Goal: Transaction & Acquisition: Book appointment/travel/reservation

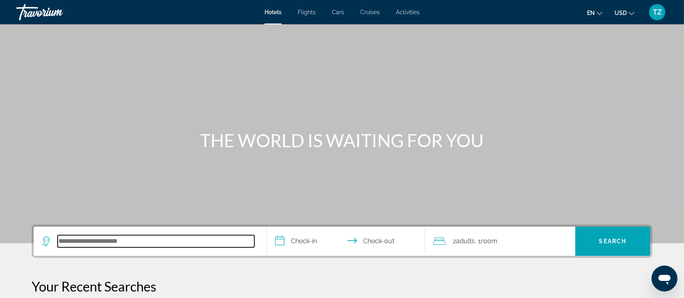
click at [112, 244] on input "Search hotel destination" at bounding box center [156, 241] width 197 height 12
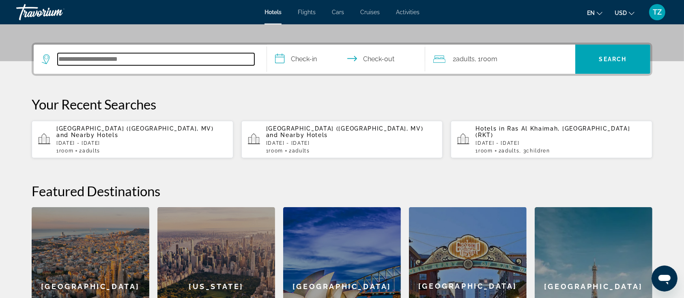
scroll to position [198, 0]
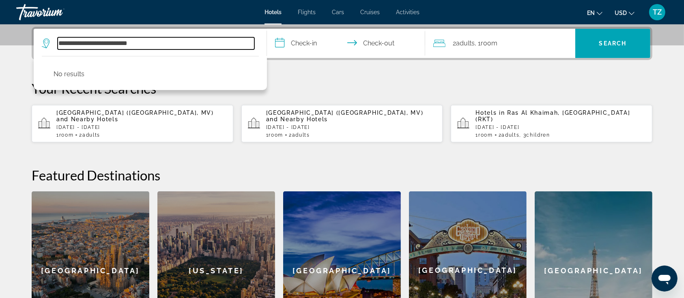
click at [133, 44] on input "**********" at bounding box center [156, 43] width 197 height 12
drag, startPoint x: 150, startPoint y: 44, endPoint x: 94, endPoint y: 43, distance: 56.0
click at [94, 43] on input "**********" at bounding box center [156, 43] width 197 height 12
drag, startPoint x: 151, startPoint y: 44, endPoint x: 47, endPoint y: 41, distance: 103.5
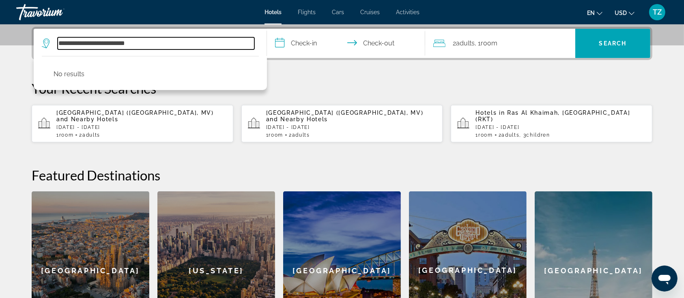
click at [47, 41] on div "**********" at bounding box center [148, 43] width 213 height 12
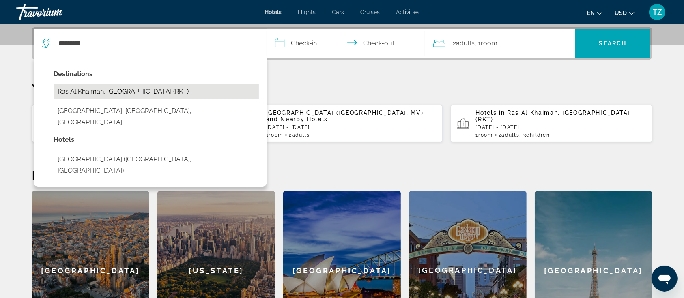
click at [147, 89] on button "Ras Al Khaimah, [GEOGRAPHIC_DATA] (RKT)" at bounding box center [156, 91] width 205 height 15
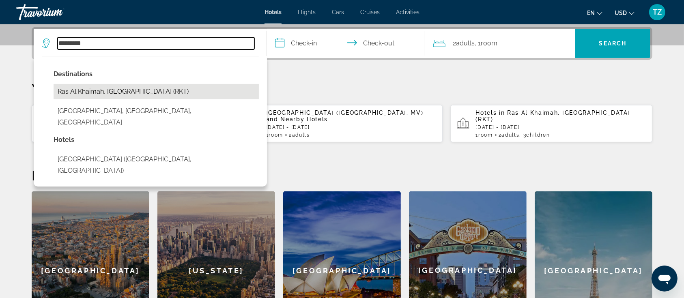
type input "**********"
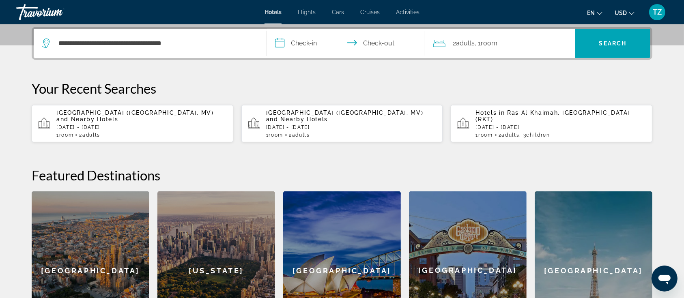
click at [312, 46] on input "**********" at bounding box center [348, 45] width 162 height 32
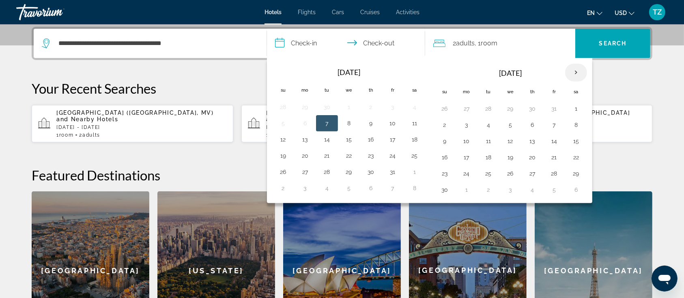
click at [575, 70] on th "Next month" at bounding box center [576, 73] width 22 height 18
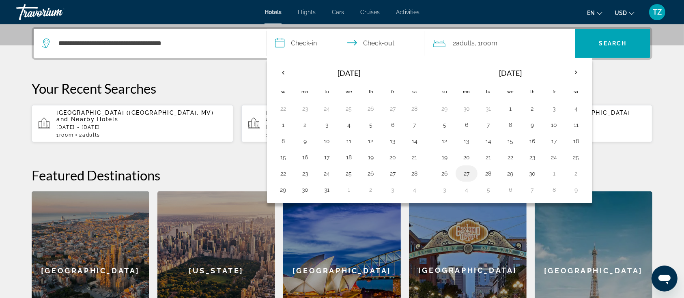
click at [468, 173] on button "27" at bounding box center [466, 173] width 13 height 11
click at [509, 172] on button "29" at bounding box center [510, 173] width 13 height 11
type input "**********"
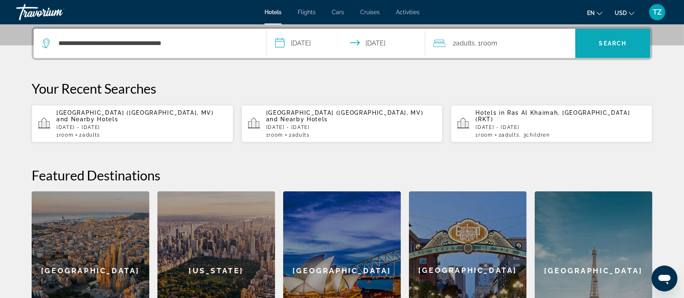
click at [622, 44] on span "Search" at bounding box center [613, 43] width 28 height 6
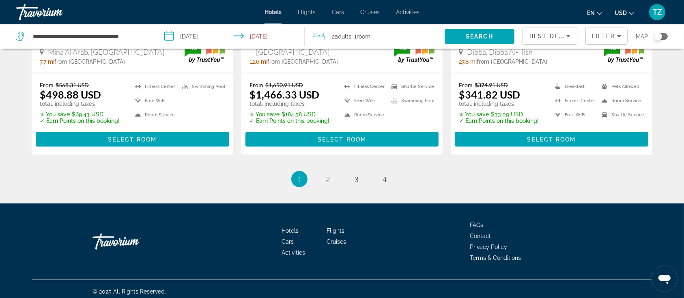
scroll to position [1134, 0]
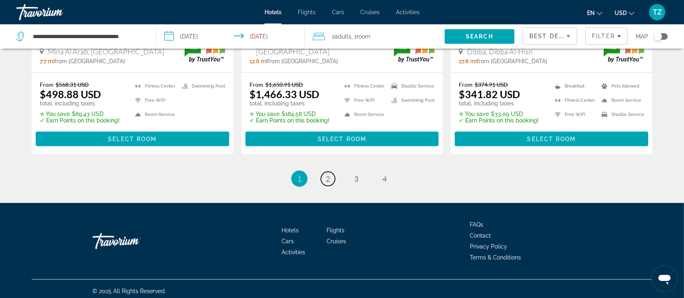
drag, startPoint x: 326, startPoint y: 177, endPoint x: 323, endPoint y: 181, distance: 4.7
click at [326, 177] on span "2" at bounding box center [328, 179] width 4 height 9
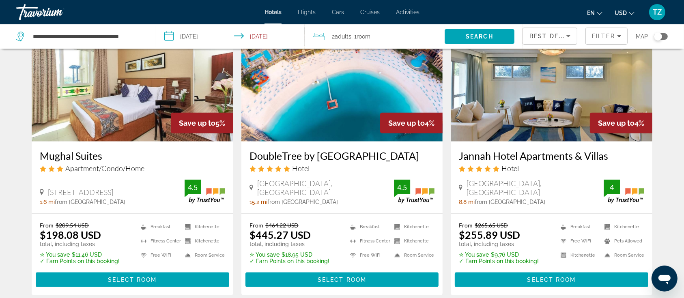
scroll to position [703, 0]
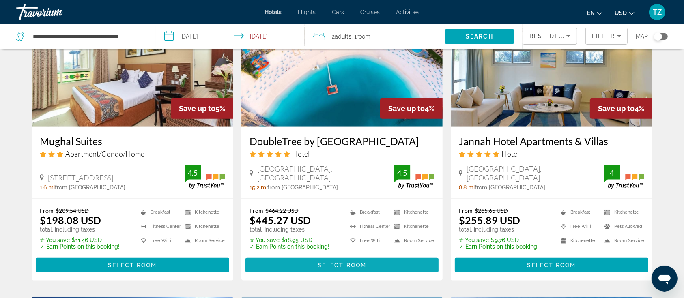
click at [346, 265] on span "Select Room" at bounding box center [342, 265] width 49 height 6
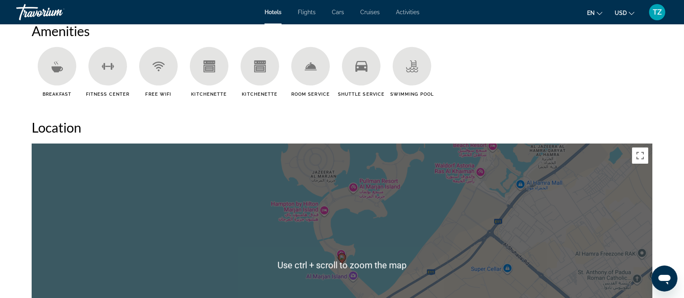
scroll to position [649, 0]
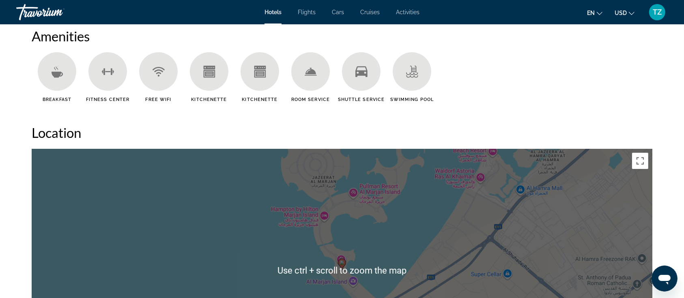
click at [419, 217] on div "To activate drag with keyboard, press Alt + Enter. Once in keyboard drag state,…" at bounding box center [342, 271] width 621 height 244
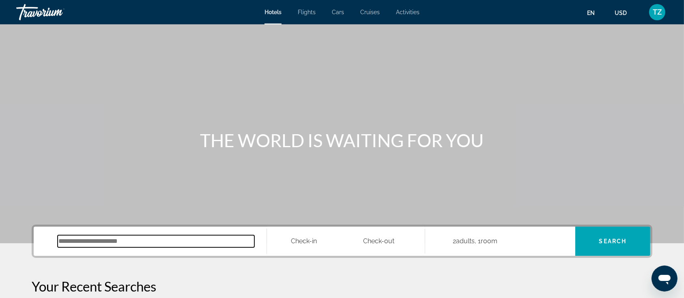
click at [165, 235] on input "Search hotel destination" at bounding box center [156, 241] width 197 height 12
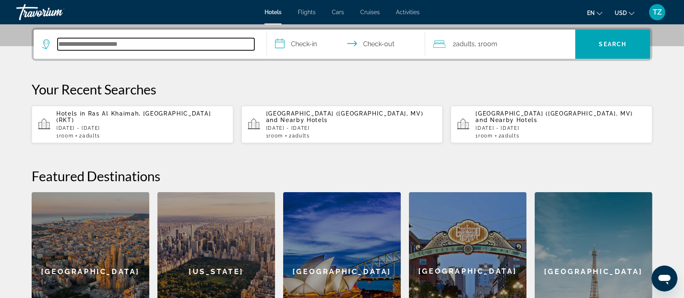
scroll to position [198, 0]
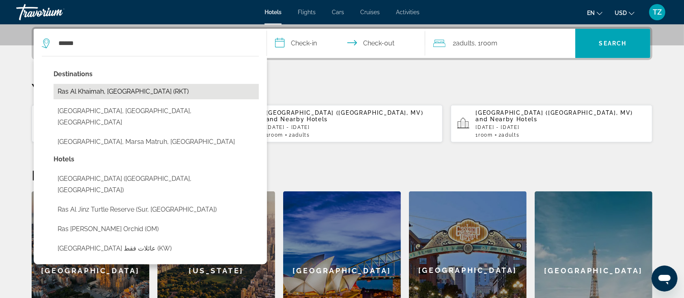
click at [157, 95] on button "Ras Al Khaimah, [GEOGRAPHIC_DATA] (RKT)" at bounding box center [156, 91] width 205 height 15
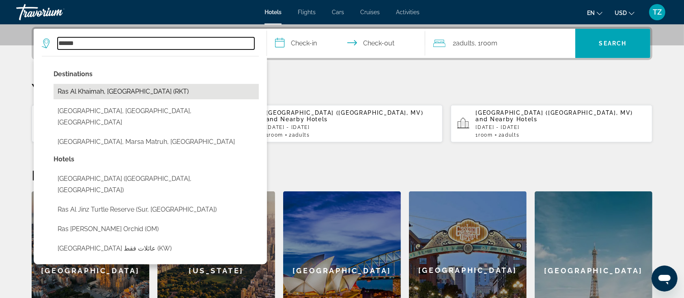
type input "**********"
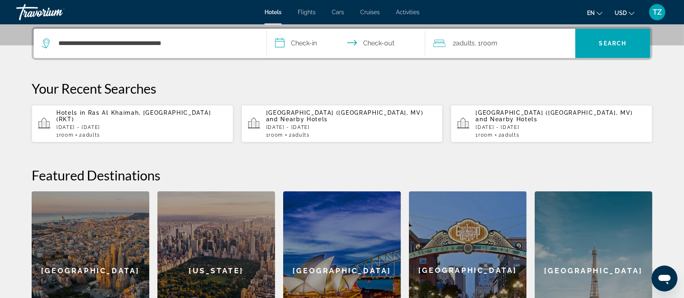
click at [309, 42] on input "**********" at bounding box center [348, 45] width 162 height 32
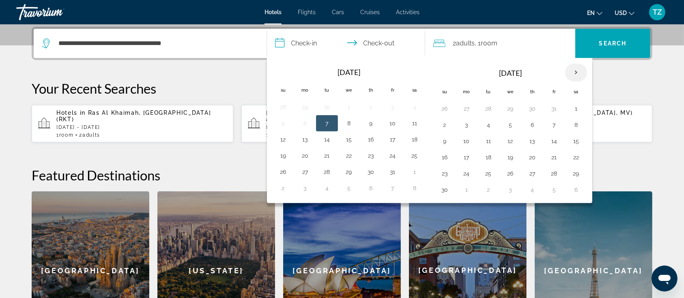
click at [570, 69] on th "Next month" at bounding box center [576, 73] width 22 height 18
click at [284, 69] on th "Previous month" at bounding box center [283, 73] width 22 height 18
click at [287, 175] on button "28" at bounding box center [283, 173] width 13 height 11
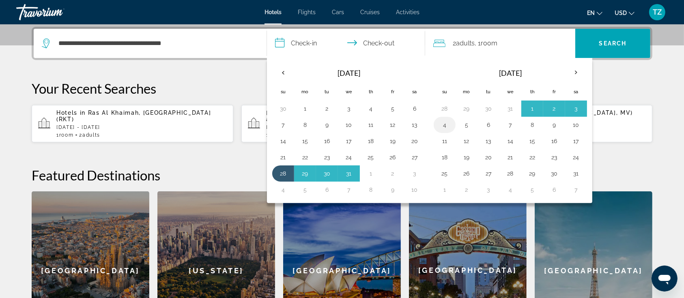
click at [444, 125] on button "4" at bounding box center [444, 124] width 13 height 11
type input "**********"
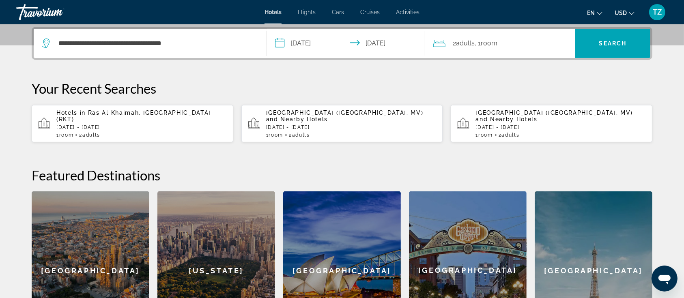
click at [463, 44] on span "Adults" at bounding box center [465, 43] width 19 height 8
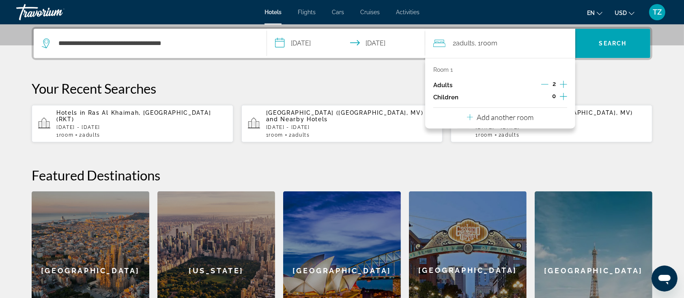
click at [563, 95] on icon "Increment children" at bounding box center [563, 97] width 7 height 10
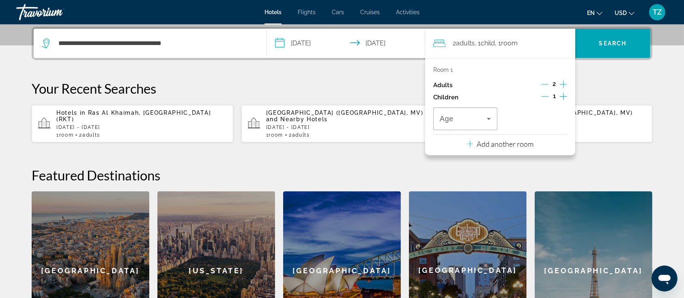
click at [563, 95] on icon "Increment children" at bounding box center [563, 97] width 7 height 10
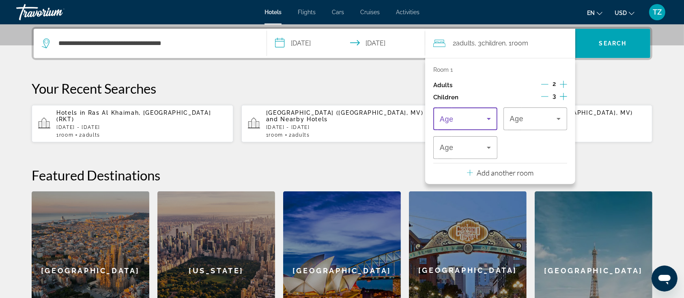
click at [476, 118] on span "Travelers: 2 adults, 3 children" at bounding box center [463, 119] width 47 height 10
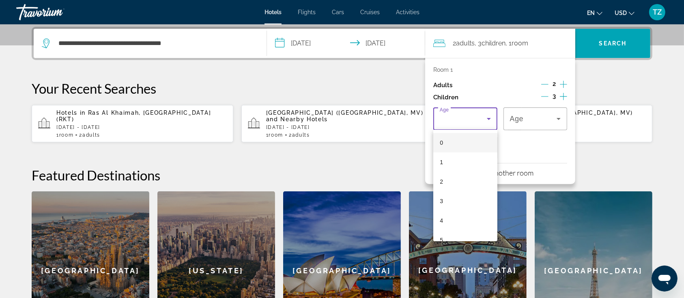
click at [468, 138] on mat-option "0" at bounding box center [465, 142] width 64 height 19
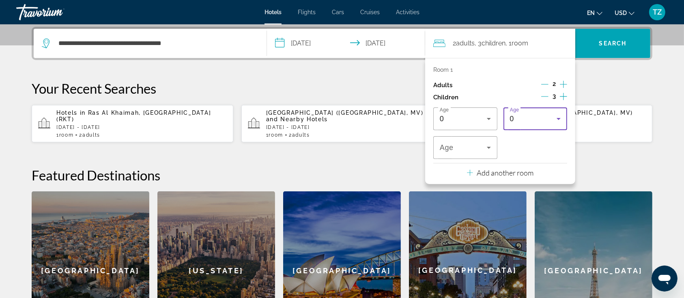
click at [524, 120] on div "0" at bounding box center [533, 119] width 47 height 10
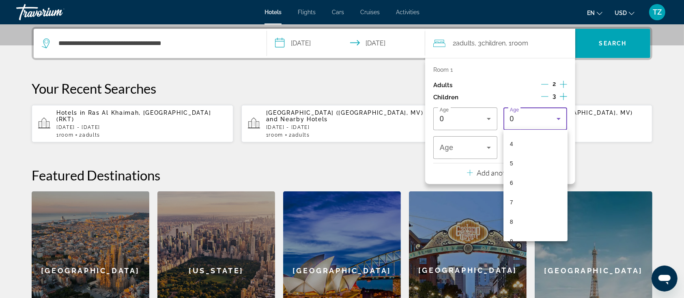
scroll to position [108, 0]
click at [522, 194] on mat-option "8" at bounding box center [536, 190] width 64 height 19
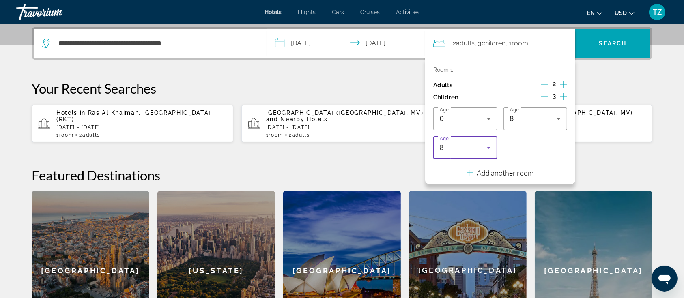
click at [489, 146] on icon "Travelers: 2 adults, 3 children" at bounding box center [489, 148] width 10 height 10
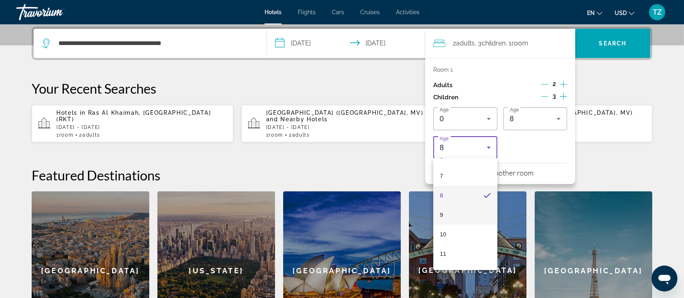
scroll to position [175, 0]
click at [450, 207] on mat-option "11" at bounding box center [465, 210] width 64 height 19
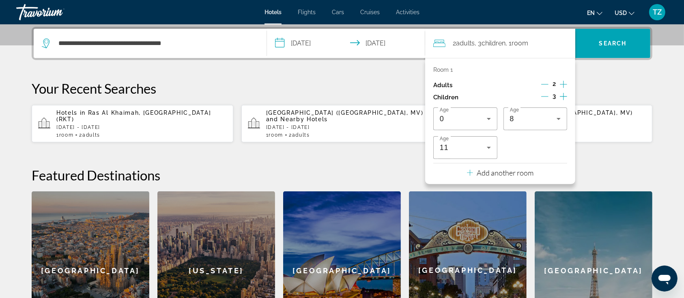
click at [610, 77] on div "**********" at bounding box center [341, 188] width 653 height 323
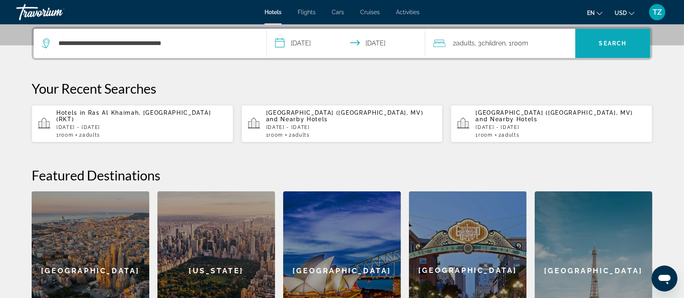
click at [609, 41] on span "Search" at bounding box center [613, 43] width 28 height 6
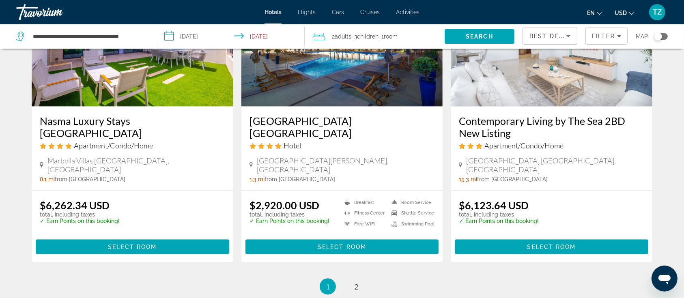
scroll to position [1114, 0]
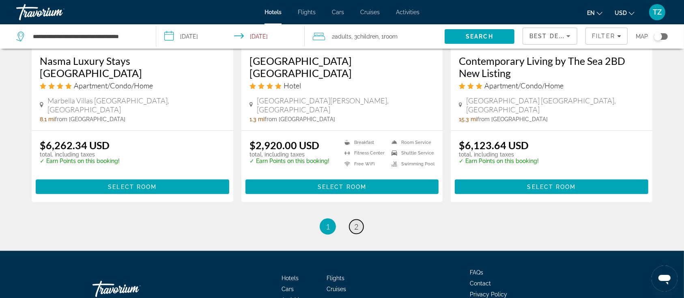
click at [355, 222] on span "2" at bounding box center [356, 226] width 4 height 9
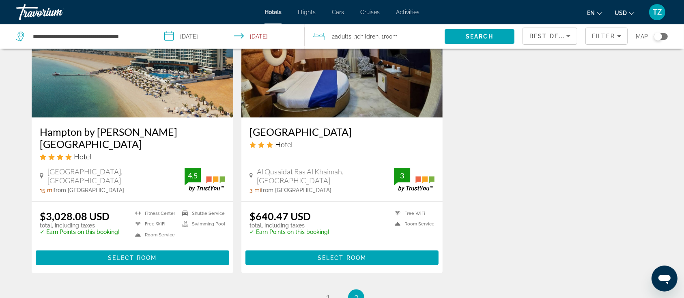
scroll to position [1080, 0]
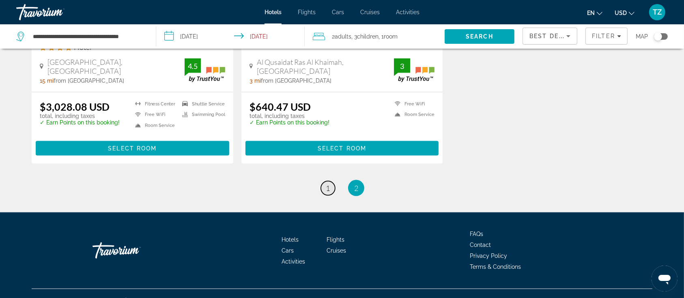
click at [328, 184] on span "1" at bounding box center [328, 188] width 4 height 9
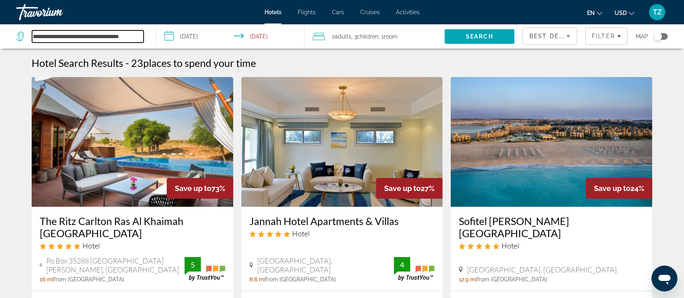
click at [122, 34] on input "**********" at bounding box center [88, 36] width 112 height 12
drag, startPoint x: 32, startPoint y: 34, endPoint x: 163, endPoint y: 53, distance: 131.7
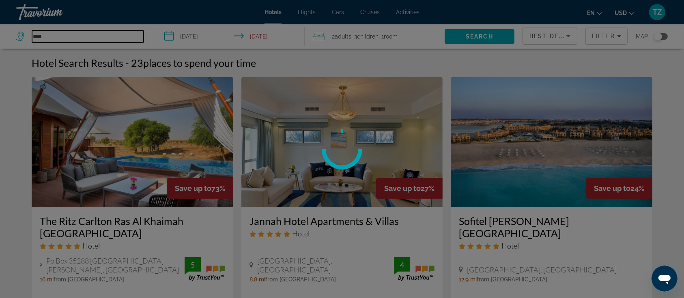
scroll to position [54, 0]
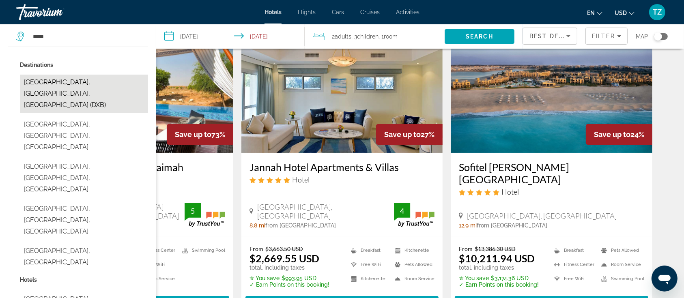
click at [57, 86] on button "[GEOGRAPHIC_DATA], [GEOGRAPHIC_DATA], [GEOGRAPHIC_DATA] (DXB)" at bounding box center [84, 94] width 128 height 38
type input "**********"
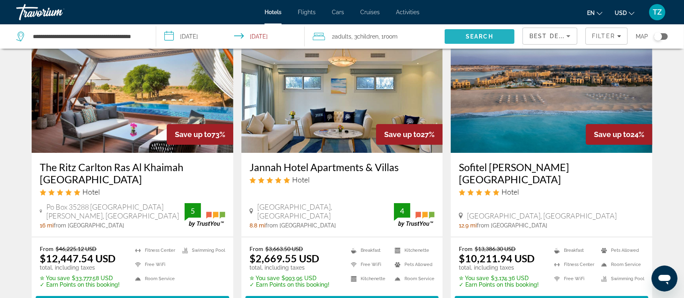
click at [475, 36] on span "Search" at bounding box center [480, 36] width 28 height 6
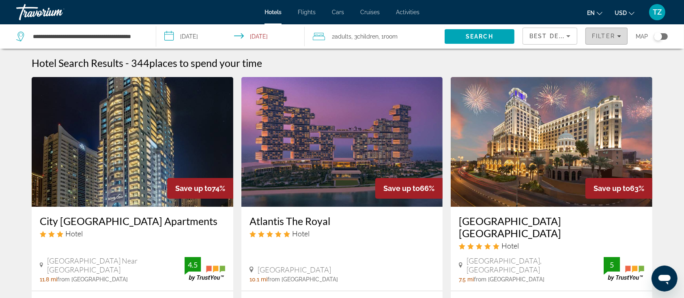
click at [607, 39] on span "Filters" at bounding box center [606, 35] width 41 height 19
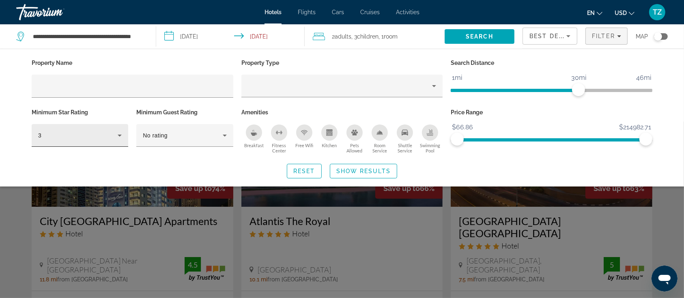
click at [93, 141] on div "3" at bounding box center [80, 135] width 84 height 23
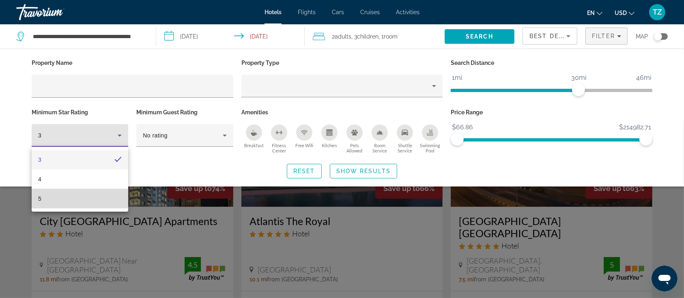
click at [92, 192] on mat-option "5" at bounding box center [80, 198] width 97 height 19
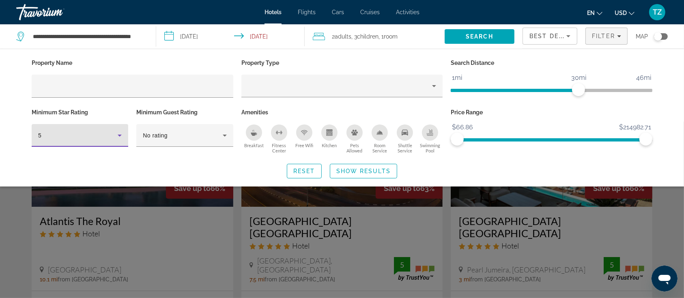
click at [433, 133] on div "Swimming Pool" at bounding box center [430, 133] width 16 height 16
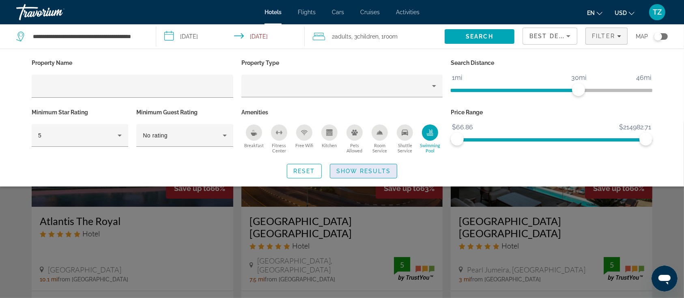
click at [388, 172] on span "Show Results" at bounding box center [363, 171] width 54 height 6
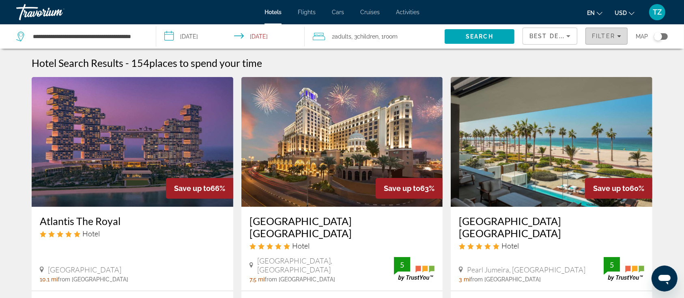
click at [599, 37] on span "Filter" at bounding box center [603, 36] width 23 height 6
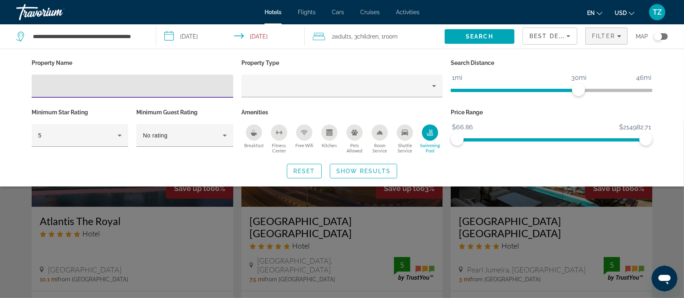
click at [186, 172] on div "Reset Show Results" at bounding box center [342, 171] width 621 height 15
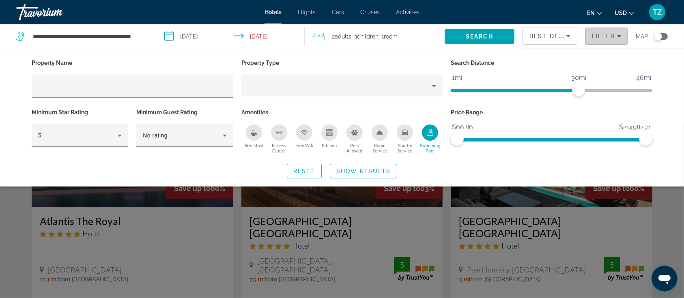
click at [594, 40] on span "Filters" at bounding box center [606, 35] width 41 height 19
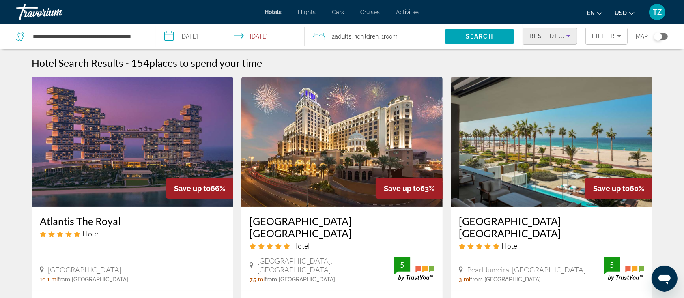
click at [558, 40] on div "Best Deals" at bounding box center [548, 36] width 37 height 10
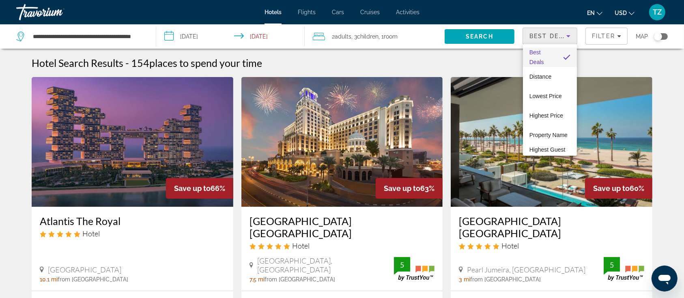
click at [558, 37] on div at bounding box center [342, 149] width 684 height 298
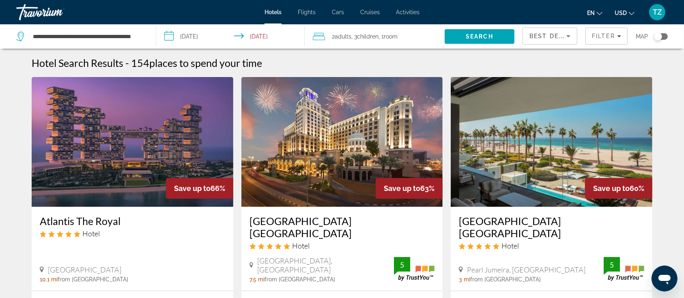
click at [662, 35] on div "Toggle map" at bounding box center [661, 36] width 14 height 6
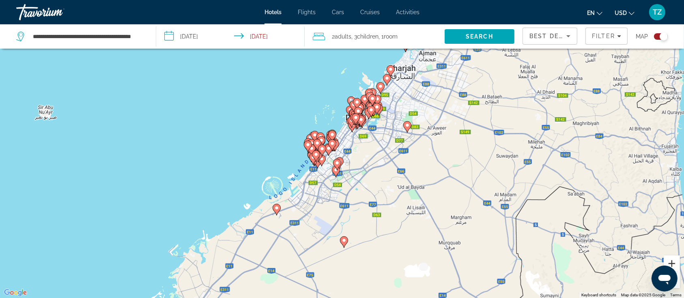
click at [672, 265] on button "Zoom in" at bounding box center [672, 264] width 16 height 16
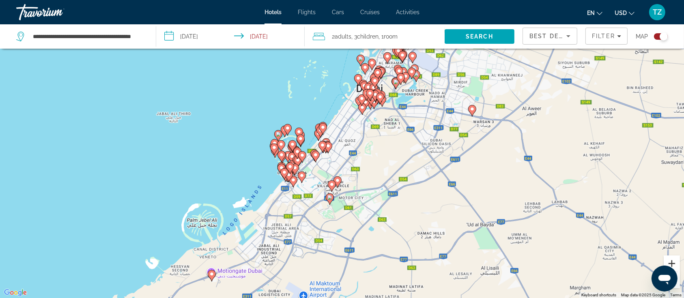
click at [672, 265] on button "Zoom in" at bounding box center [672, 264] width 16 height 16
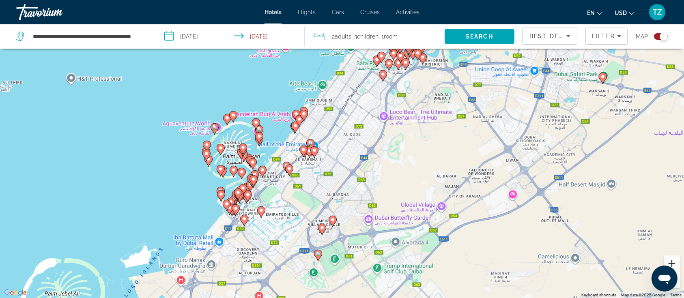
click at [672, 264] on button "Zoom in" at bounding box center [672, 264] width 16 height 16
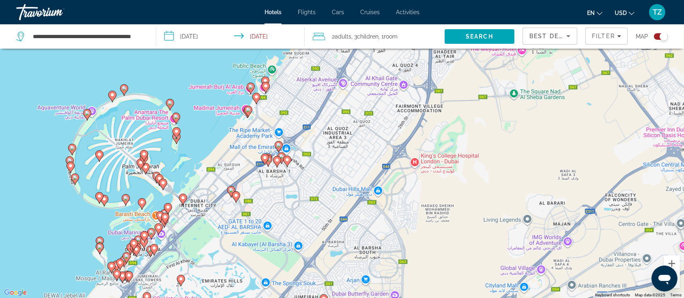
click at [166, 182] on icon "Main content" at bounding box center [162, 184] width 7 height 11
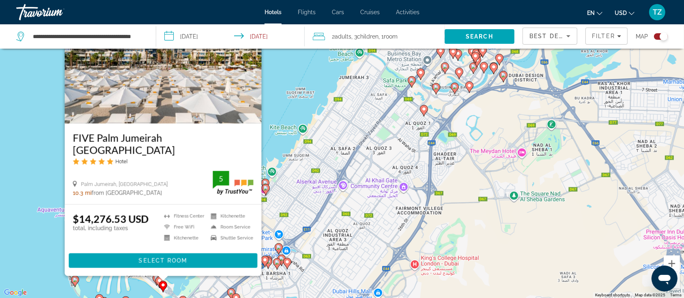
click at [28, 192] on div "To activate drag with keyboard, press Alt + Enter. Once in keyboard drag state,…" at bounding box center [342, 149] width 684 height 298
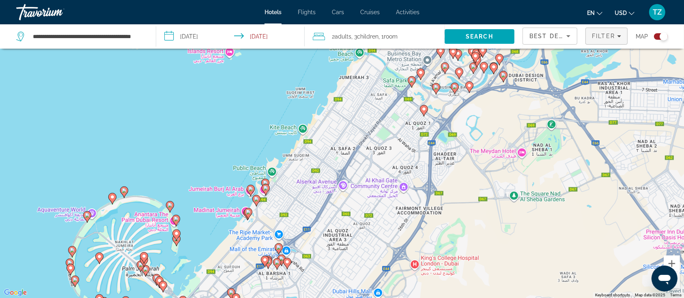
click at [599, 39] on span "Filter" at bounding box center [603, 36] width 23 height 6
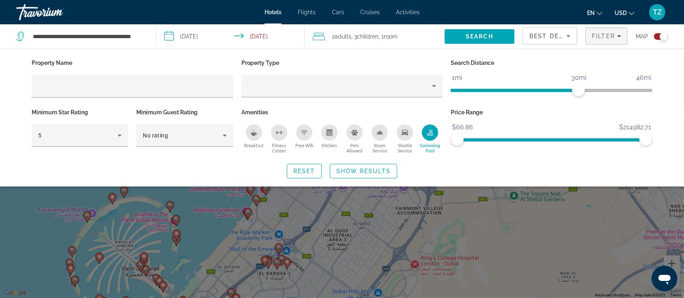
click at [660, 38] on div "Toggle map" at bounding box center [664, 36] width 8 height 8
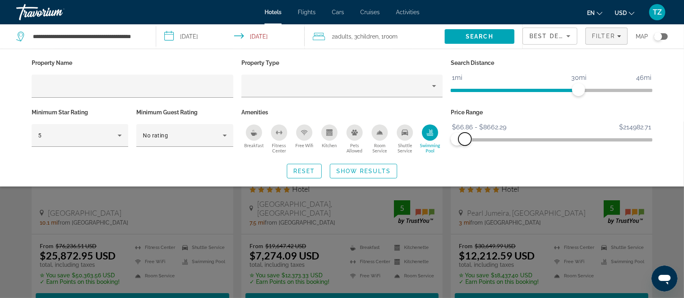
drag, startPoint x: 641, startPoint y: 136, endPoint x: 465, endPoint y: 142, distance: 175.8
click at [465, 142] on span "ngx-slider-max" at bounding box center [465, 139] width 13 height 13
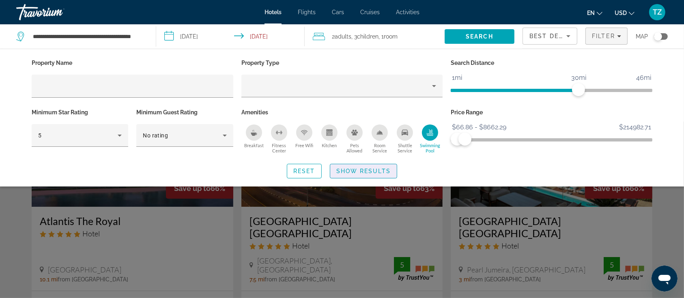
click at [371, 165] on span "Search widget" at bounding box center [363, 171] width 67 height 19
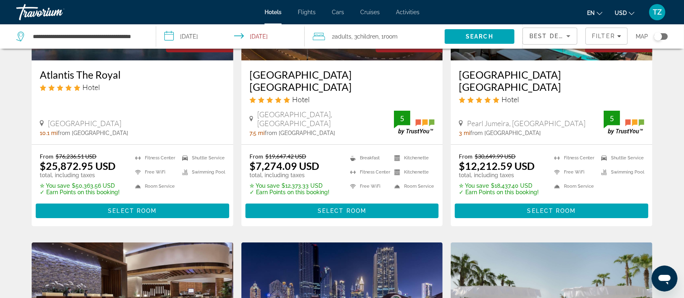
scroll to position [54, 0]
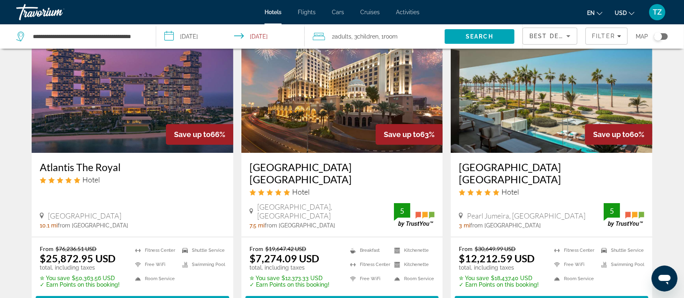
click at [660, 32] on div "Map" at bounding box center [652, 36] width 32 height 24
click at [662, 34] on div "Toggle map" at bounding box center [661, 36] width 14 height 6
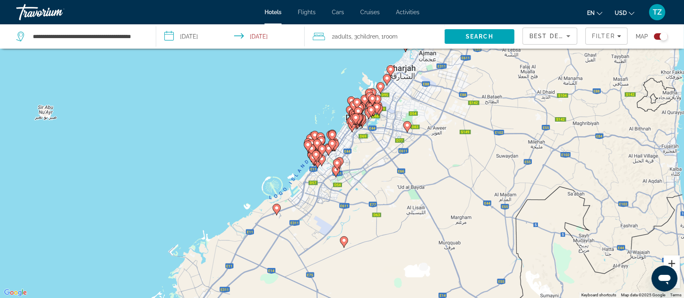
click at [675, 262] on button "Zoom in" at bounding box center [672, 264] width 16 height 16
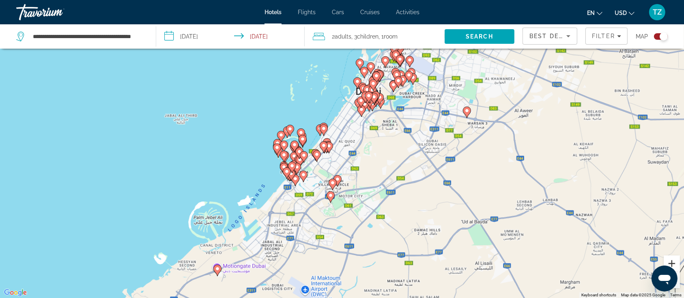
click at [675, 262] on button "Zoom in" at bounding box center [672, 264] width 16 height 16
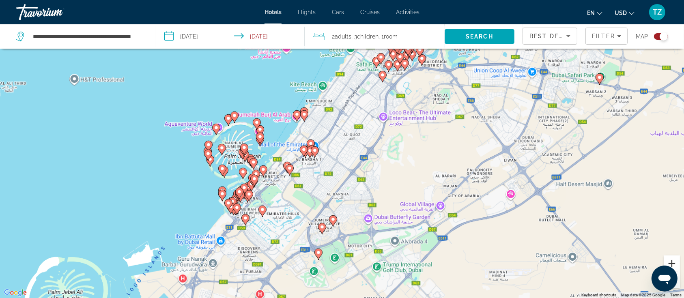
click at [675, 262] on button "Zoom in" at bounding box center [672, 264] width 16 height 16
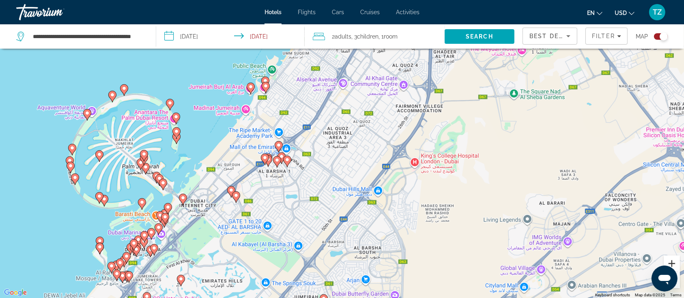
click at [675, 262] on button "Zoom in" at bounding box center [672, 264] width 16 height 16
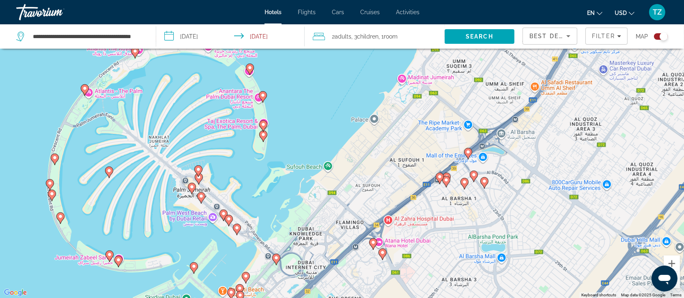
drag, startPoint x: 141, startPoint y: 161, endPoint x: 394, endPoint y: 165, distance: 253.3
click at [394, 165] on div "To activate drag with keyboard, press Alt + Enter. Once in keyboard drag state,…" at bounding box center [342, 149] width 684 height 298
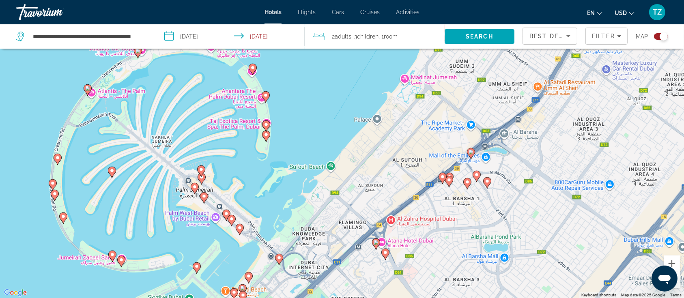
click at [267, 138] on icon "Main content" at bounding box center [266, 136] width 7 height 11
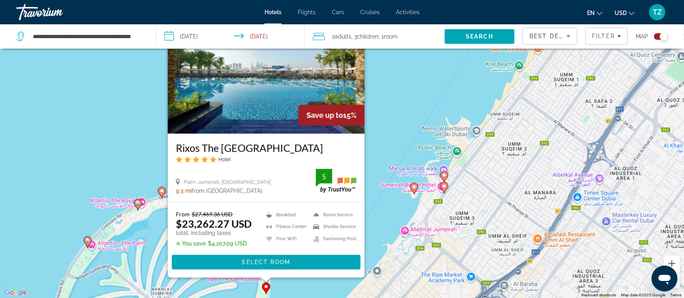
click at [390, 105] on div "To activate drag with keyboard, press Alt + Enter. Once in keyboard drag state,…" at bounding box center [342, 149] width 684 height 298
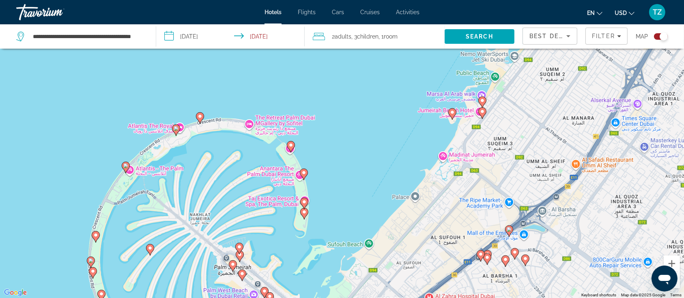
drag, startPoint x: 312, startPoint y: 221, endPoint x: 370, endPoint y: 105, distance: 130.1
click at [370, 105] on div "To activate drag with keyboard, press Alt + Enter. Once in keyboard drag state,…" at bounding box center [342, 149] width 684 height 298
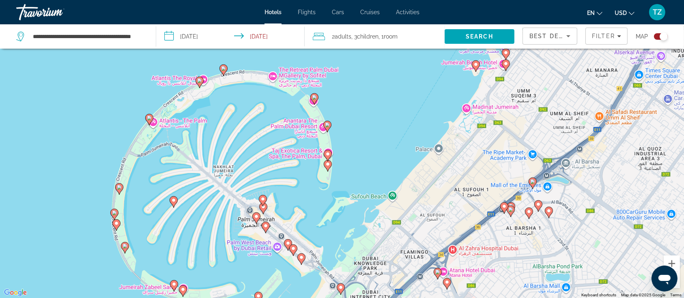
click at [328, 153] on image "Main content" at bounding box center [327, 154] width 5 height 5
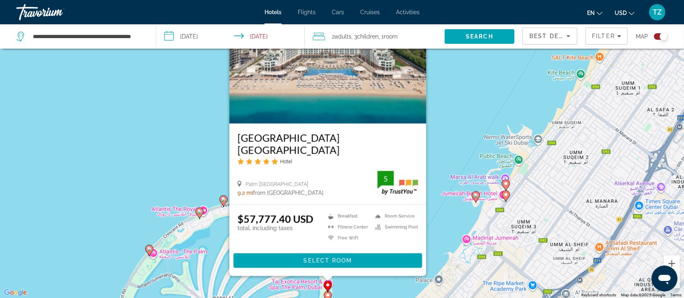
click at [454, 152] on div "To activate drag with keyboard, press Alt + Enter. Once in keyboard drag state,…" at bounding box center [342, 149] width 684 height 298
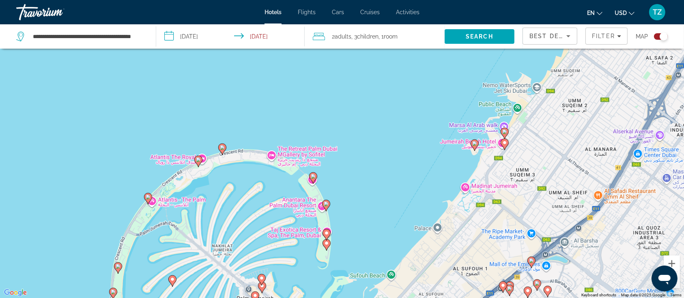
drag, startPoint x: 377, startPoint y: 204, endPoint x: 370, endPoint y: 116, distance: 88.3
click at [370, 116] on div "To activate drag with keyboard, press Alt + Enter. Once in keyboard drag state,…" at bounding box center [342, 149] width 684 height 298
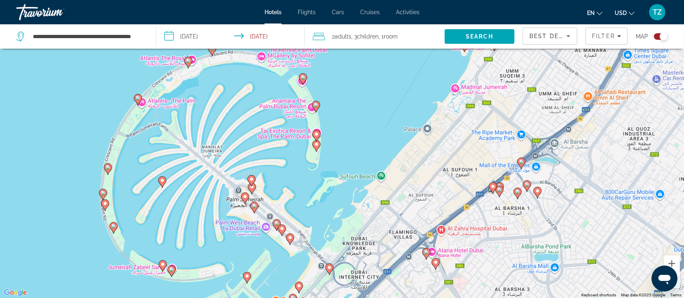
click at [253, 182] on icon "Main content" at bounding box center [251, 180] width 7 height 11
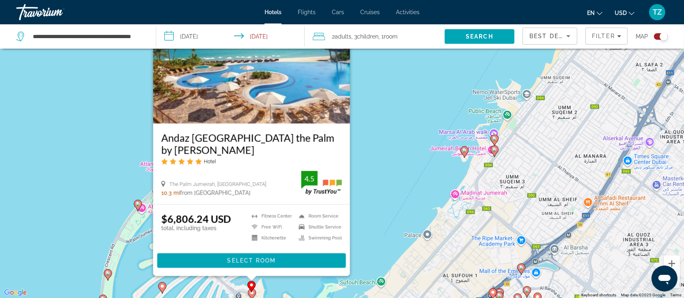
click at [382, 159] on div "To activate drag with keyboard, press Alt + Enter. Once in keyboard drag state,…" at bounding box center [342, 149] width 684 height 298
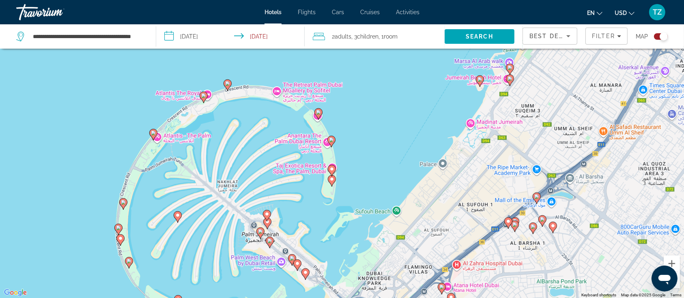
drag, startPoint x: 364, startPoint y: 203, endPoint x: 379, endPoint y: 130, distance: 75.1
click at [379, 130] on div "To activate drag with keyboard, press Alt + Enter. Once in keyboard drag state,…" at bounding box center [342, 149] width 684 height 298
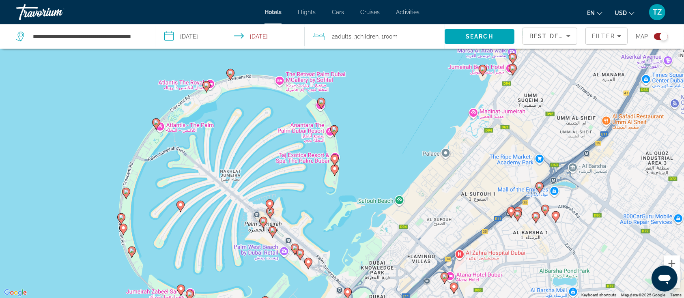
click at [270, 214] on icon "Main content" at bounding box center [270, 212] width 7 height 11
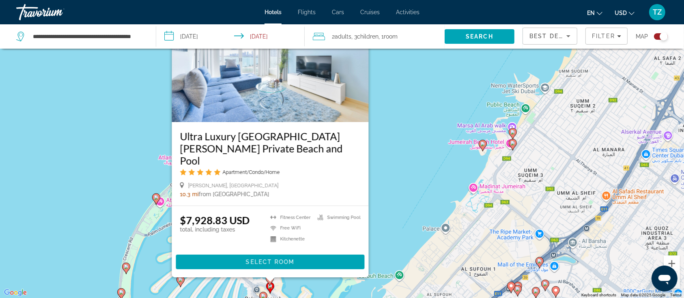
click at [396, 192] on div "To activate drag with keyboard, press Alt + Enter. Once in keyboard drag state,…" at bounding box center [342, 149] width 684 height 298
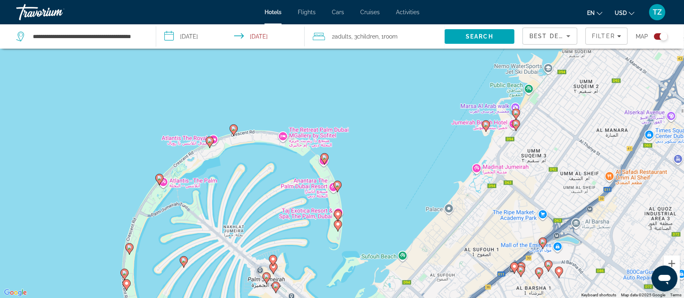
drag, startPoint x: 313, startPoint y: 260, endPoint x: 314, endPoint y: 169, distance: 90.9
click at [314, 169] on div "To activate drag with keyboard, press Alt + Enter. Once in keyboard drag state,…" at bounding box center [342, 149] width 684 height 298
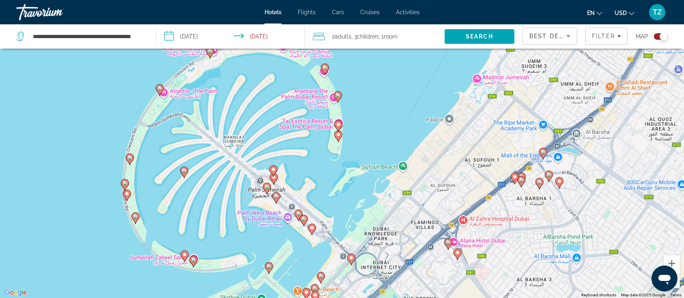
click at [267, 192] on icon "Main content" at bounding box center [266, 188] width 7 height 11
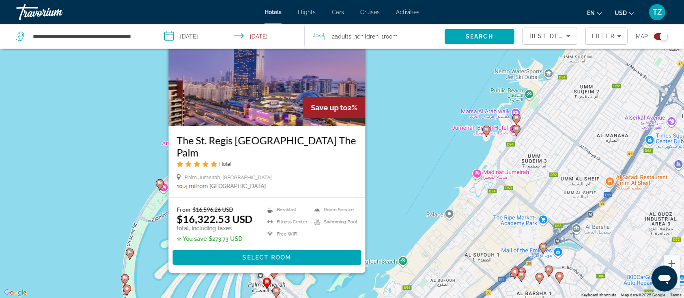
click at [400, 194] on div "To activate drag with keyboard, press Alt + Enter. Once in keyboard drag state,…" at bounding box center [342, 149] width 684 height 298
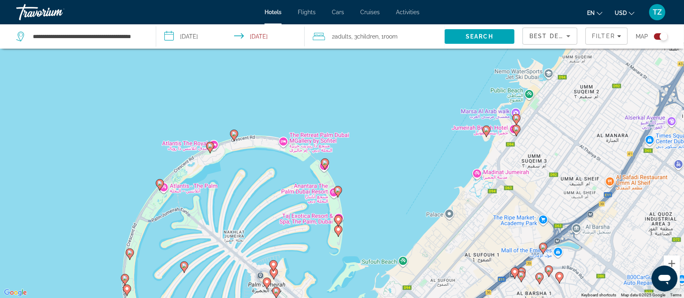
click at [277, 292] on image "Main content" at bounding box center [276, 291] width 5 height 5
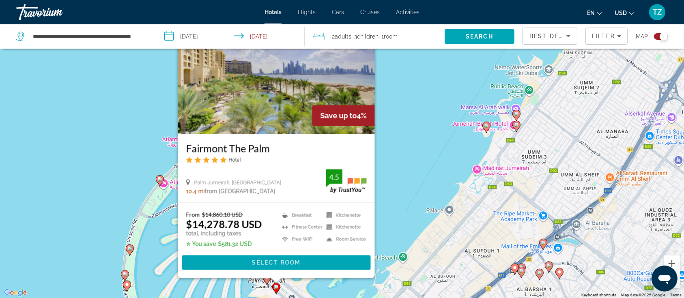
click at [419, 187] on div "To activate drag with keyboard, press Alt + Enter. Once in keyboard drag state,…" at bounding box center [342, 149] width 684 height 298
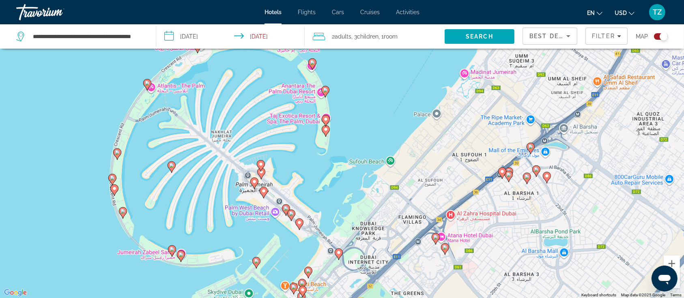
drag, startPoint x: 382, startPoint y: 237, endPoint x: 370, endPoint y: 140, distance: 97.0
click at [370, 140] on div "To activate drag with keyboard, press Alt + Enter. Once in keyboard drag state,…" at bounding box center [342, 149] width 684 height 298
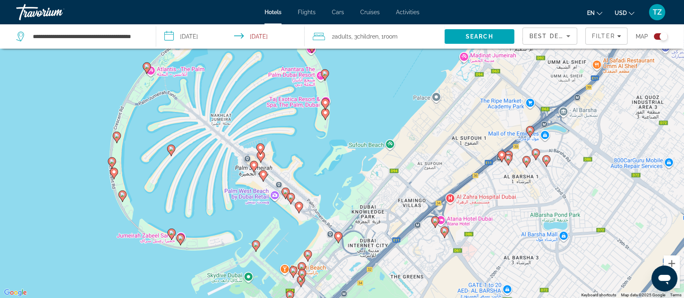
click at [286, 190] on image "Main content" at bounding box center [285, 192] width 5 height 5
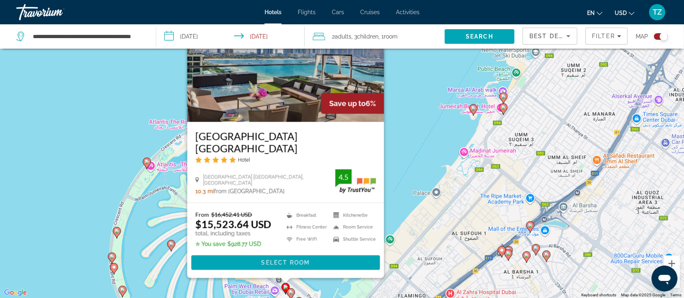
click at [411, 156] on div "To activate drag with keyboard, press Alt + Enter. Once in keyboard drag state,…" at bounding box center [342, 149] width 684 height 298
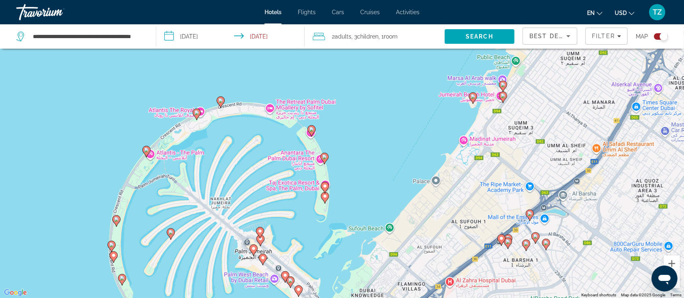
drag, startPoint x: 331, startPoint y: 234, endPoint x: 330, endPoint y: 193, distance: 41.0
click at [331, 193] on div "To activate drag with keyboard, press Alt + Enter. Once in keyboard drag state,…" at bounding box center [342, 149] width 684 height 298
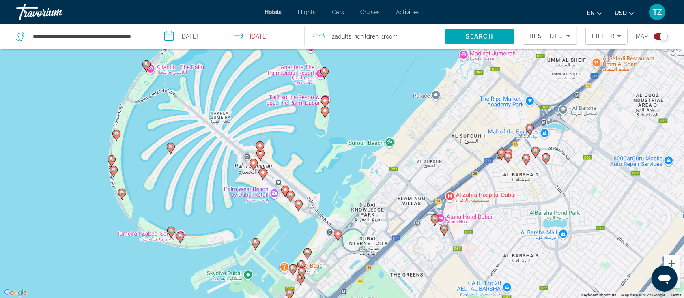
click at [292, 196] on image "Main content" at bounding box center [290, 195] width 5 height 5
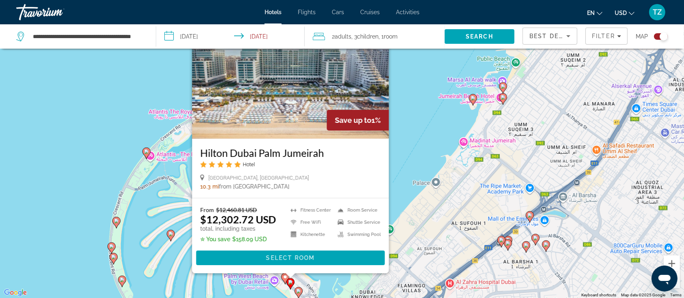
click at [403, 164] on div "To activate drag with keyboard, press Alt + Enter. Once in keyboard drag state,…" at bounding box center [342, 149] width 684 height 298
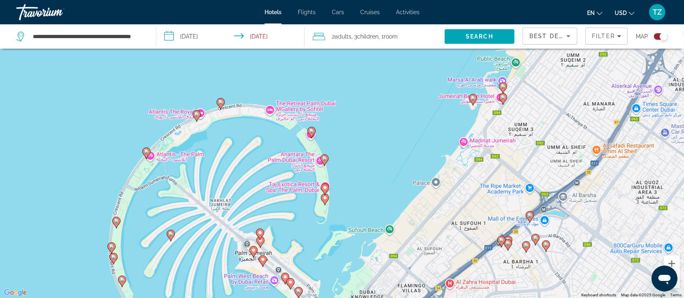
click at [301, 291] on image "Main content" at bounding box center [298, 291] width 5 height 5
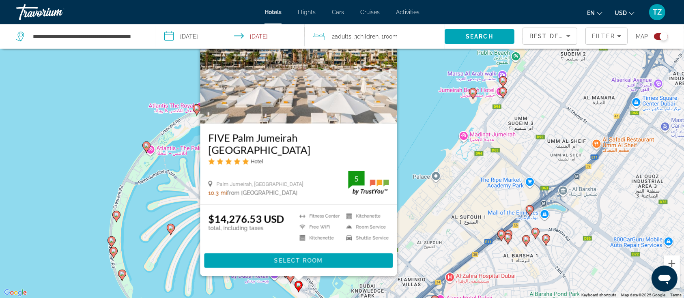
click at [413, 147] on div "To activate drag with keyboard, press Alt + Enter. Once in keyboard drag state,…" at bounding box center [342, 149] width 684 height 298
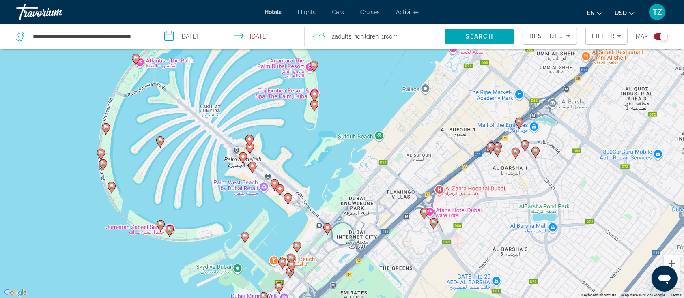
drag, startPoint x: 400, startPoint y: 138, endPoint x: 376, endPoint y: 127, distance: 26.5
click at [393, 93] on div "To activate drag with keyboard, press Alt + Enter. Once in keyboard drag state,…" at bounding box center [342, 149] width 684 height 298
click at [244, 238] on image "Main content" at bounding box center [244, 235] width 5 height 5
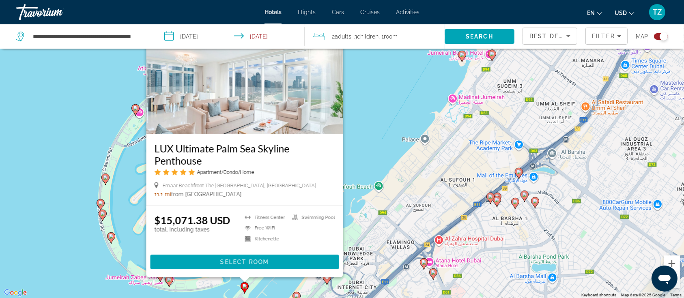
click at [370, 150] on div "To activate drag with keyboard, press Alt + Enter. Once in keyboard drag state,…" at bounding box center [342, 149] width 684 height 298
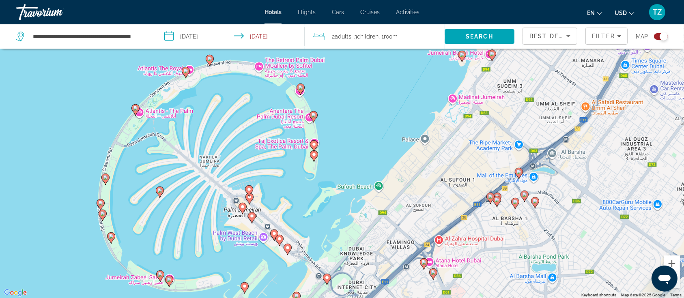
click at [327, 279] on image "Main content" at bounding box center [327, 278] width 5 height 5
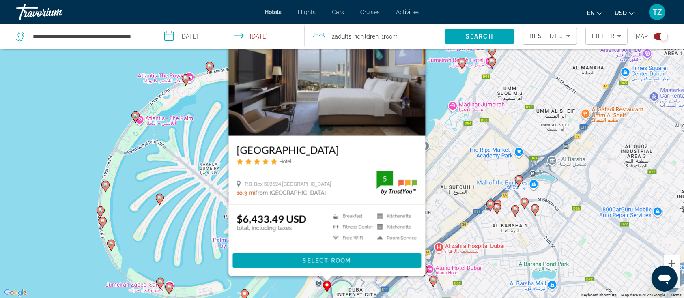
click at [440, 84] on div "To activate drag with keyboard, press Alt + Enter. Once in keyboard drag state,…" at bounding box center [342, 149] width 684 height 298
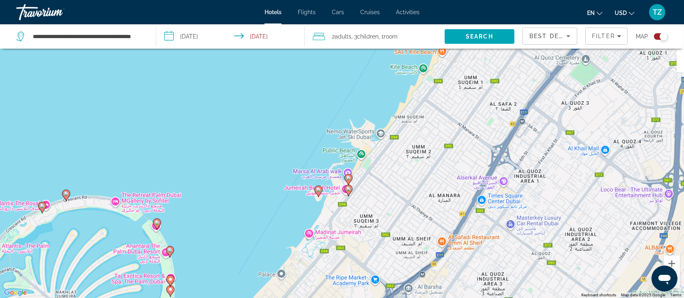
drag, startPoint x: 472, startPoint y: 84, endPoint x: 314, endPoint y: 236, distance: 219.0
click at [314, 236] on div "To activate drag with keyboard, press Alt + Enter. Once in keyboard drag state,…" at bounding box center [342, 149] width 684 height 298
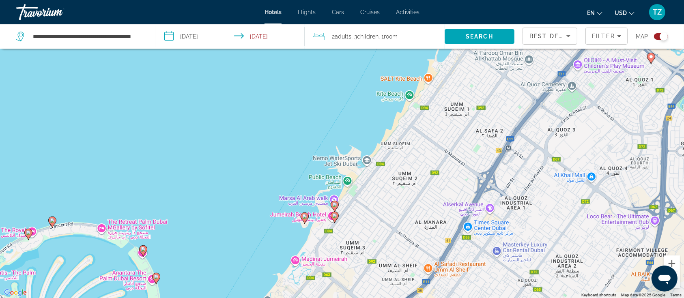
click at [305, 217] on image "Main content" at bounding box center [304, 216] width 5 height 5
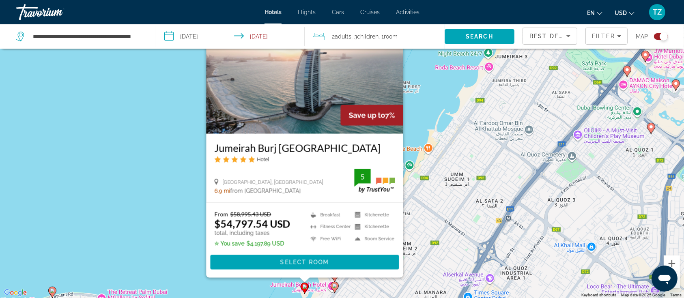
click at [156, 212] on div "To activate drag with keyboard, press Alt + Enter. Once in keyboard drag state,…" at bounding box center [342, 149] width 684 height 298
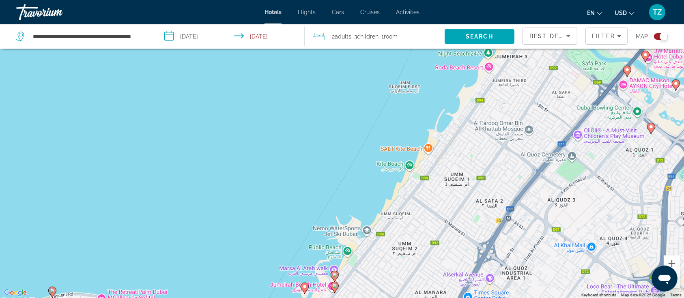
click at [334, 275] on image "Main content" at bounding box center [334, 275] width 5 height 5
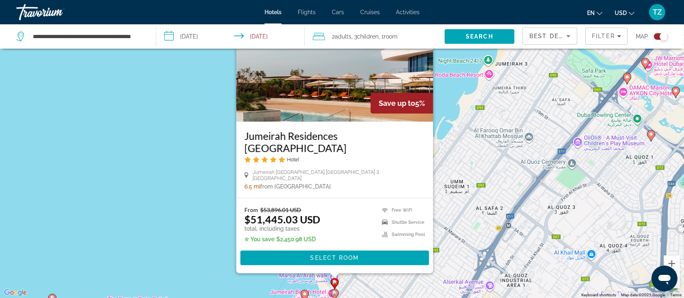
click at [186, 244] on div "To activate drag with keyboard, press Alt + Enter. Once in keyboard drag state,…" at bounding box center [342, 149] width 684 height 298
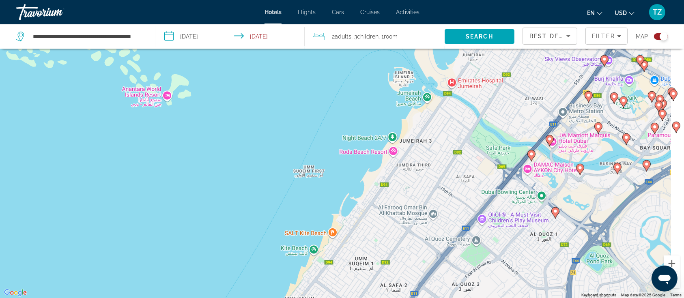
drag, startPoint x: 421, startPoint y: 177, endPoint x: 309, endPoint y: 252, distance: 134.6
click at [309, 252] on div "To activate drag with keyboard, press Alt + Enter. Once in keyboard drag state,…" at bounding box center [342, 149] width 684 height 298
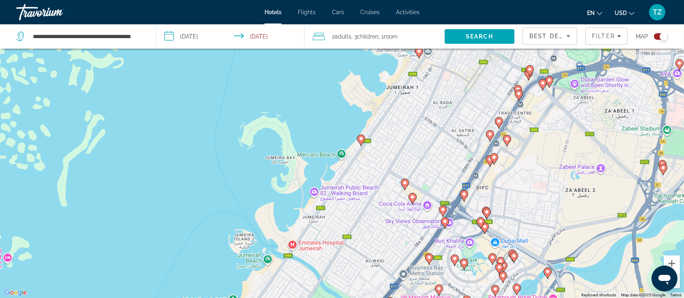
drag, startPoint x: 299, startPoint y: 201, endPoint x: 267, endPoint y: 249, distance: 57.5
click at [268, 248] on div "To activate drag with keyboard, press Alt + Enter. Once in keyboard drag state,…" at bounding box center [342, 149] width 684 height 298
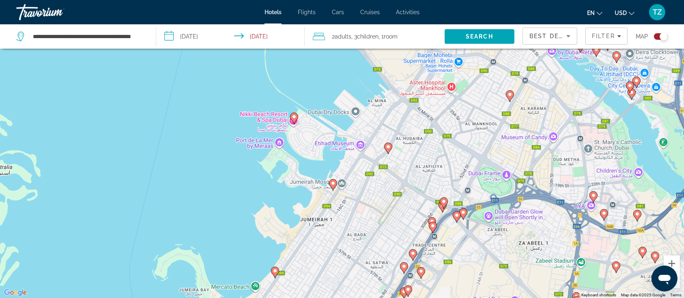
drag, startPoint x: 338, startPoint y: 144, endPoint x: 282, endPoint y: 226, distance: 98.7
click at [282, 226] on div "To activate drag with keyboard, press Alt + Enter. Once in keyboard drag state,…" at bounding box center [342, 149] width 684 height 298
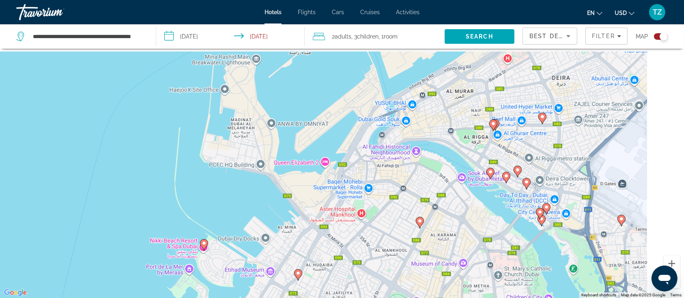
drag, startPoint x: 328, startPoint y: 157, endPoint x: 283, endPoint y: 239, distance: 94.3
click at [283, 239] on div "To activate drag with keyboard, press Alt + Enter. Once in keyboard drag state,…" at bounding box center [342, 149] width 684 height 298
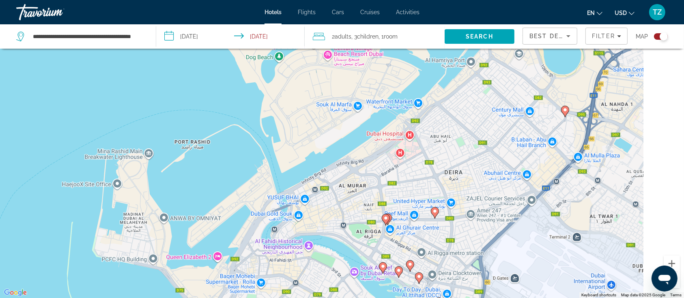
drag, startPoint x: 323, startPoint y: 169, endPoint x: 236, endPoint y: 226, distance: 104.0
click at [236, 226] on div "To activate drag with keyboard, press Alt + Enter. Once in keyboard drag state,…" at bounding box center [342, 149] width 684 height 298
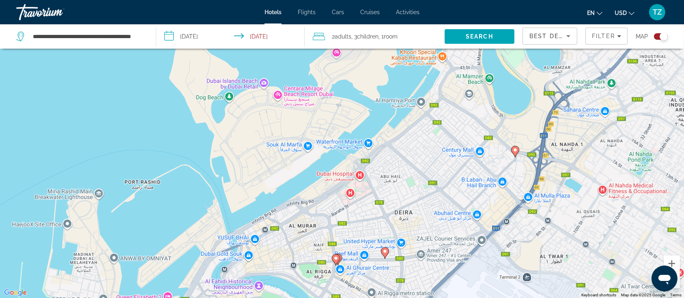
drag, startPoint x: 309, startPoint y: 160, endPoint x: 270, endPoint y: 242, distance: 90.9
click at [270, 242] on div "To activate drag with keyboard, press Alt + Enter. Once in keyboard drag state,…" at bounding box center [342, 149] width 684 height 298
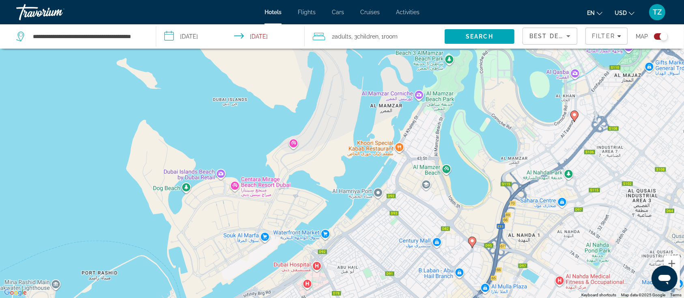
click at [679, 281] on button "Zoom out" at bounding box center [672, 280] width 16 height 16
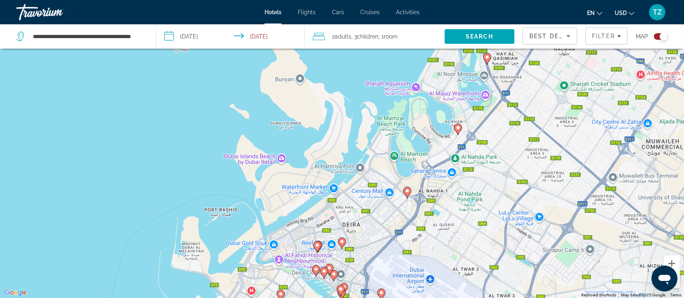
click at [679, 281] on button "Zoom out" at bounding box center [672, 280] width 16 height 16
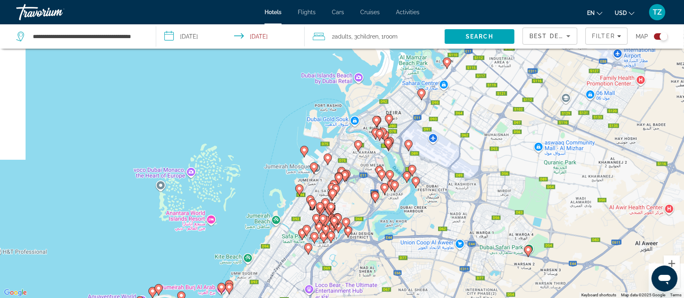
drag, startPoint x: 308, startPoint y: 201, endPoint x: 361, endPoint y: 109, distance: 106.3
click at [361, 109] on div "To activate drag with keyboard, press Alt + Enter. Once in keyboard drag state,…" at bounding box center [342, 149] width 684 height 298
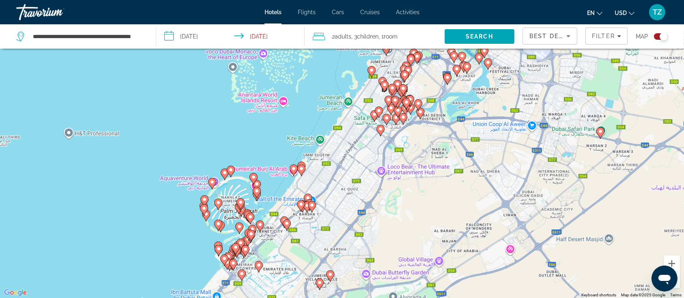
drag, startPoint x: 310, startPoint y: 217, endPoint x: 376, endPoint y: 122, distance: 115.2
click at [376, 122] on div "To activate drag with keyboard, press Alt + Enter. Once in keyboard drag state,…" at bounding box center [342, 149] width 684 height 298
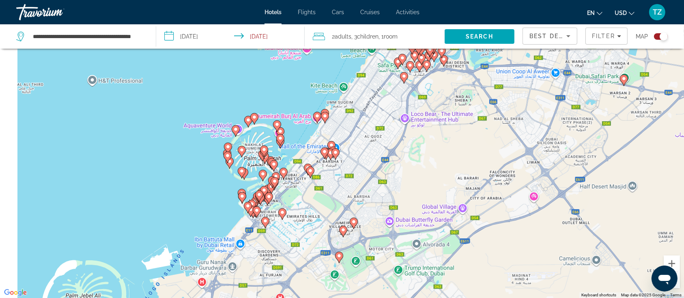
drag, startPoint x: 321, startPoint y: 179, endPoint x: 364, endPoint y: 94, distance: 95.5
click at [363, 96] on div "To activate drag with keyboard, press Alt + Enter. Once in keyboard drag state,…" at bounding box center [342, 149] width 684 height 298
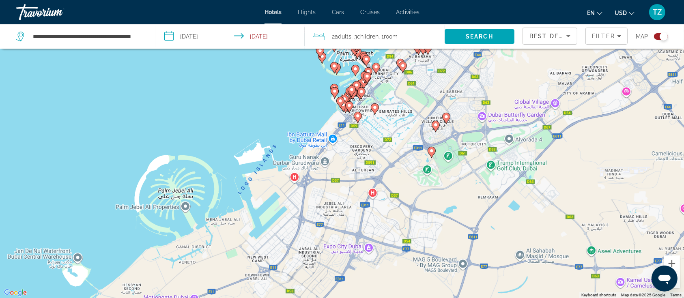
drag, startPoint x: 304, startPoint y: 174, endPoint x: 267, endPoint y: 225, distance: 63.3
click at [280, 222] on div "To activate drag with keyboard, press Alt + Enter. Once in keyboard drag state,…" at bounding box center [342, 149] width 684 height 298
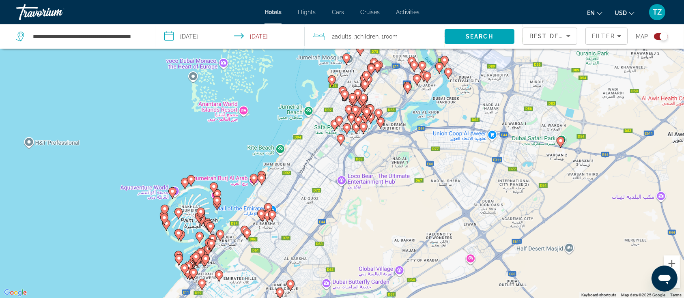
drag, startPoint x: 280, startPoint y: 140, endPoint x: 282, endPoint y: 191, distance: 50.4
click at [282, 191] on div "To activate drag with keyboard, press Alt + Enter. Once in keyboard drag state,…" at bounding box center [342, 149] width 684 height 298
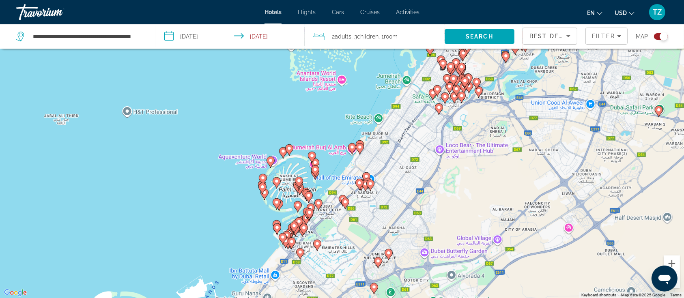
drag, startPoint x: 284, startPoint y: 187, endPoint x: 384, endPoint y: 156, distance: 104.2
click at [384, 156] on div "To activate drag with keyboard, press Alt + Enter. Once in keyboard drag state,…" at bounding box center [342, 149] width 684 height 298
click at [677, 263] on button "Zoom in" at bounding box center [672, 264] width 16 height 16
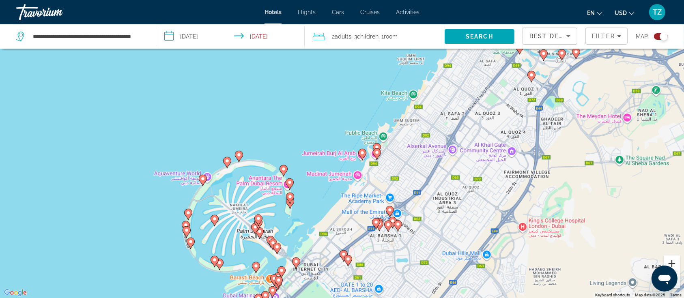
click at [676, 262] on button "Zoom in" at bounding box center [672, 264] width 16 height 16
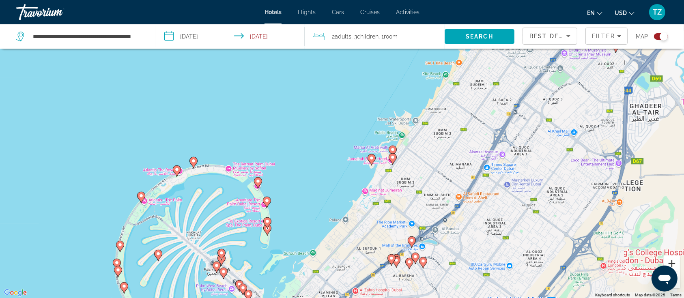
click at [676, 262] on button "Zoom in" at bounding box center [672, 264] width 16 height 16
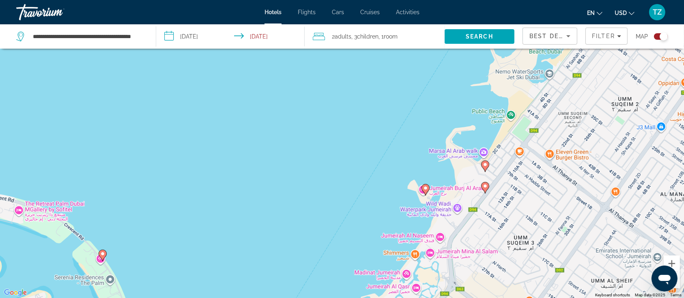
click at [487, 185] on image "Main content" at bounding box center [485, 186] width 5 height 5
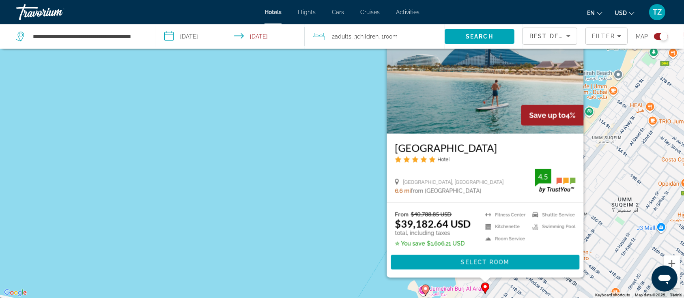
click at [308, 209] on div "To activate drag with keyboard, press Alt + Enter. Once in keyboard drag state,…" at bounding box center [342, 149] width 684 height 298
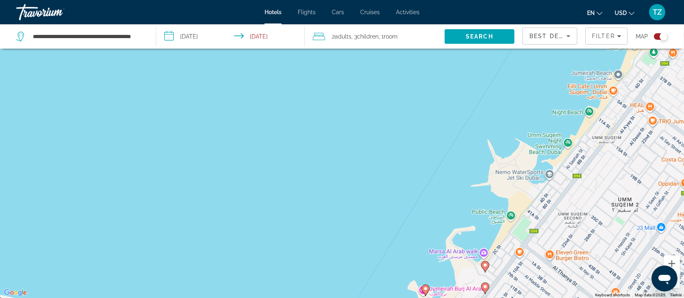
click at [488, 265] on icon "Main content" at bounding box center [485, 266] width 7 height 11
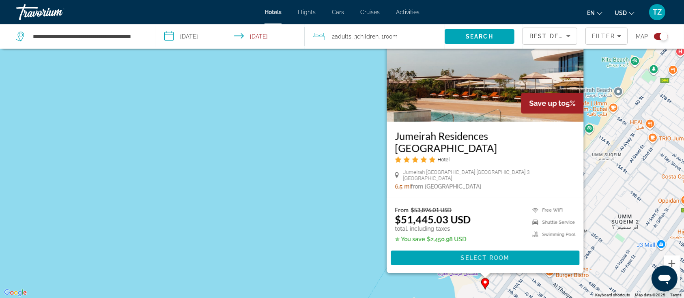
click at [291, 223] on div "To activate drag with keyboard, press Alt + Enter. Once in keyboard drag state,…" at bounding box center [342, 149] width 684 height 298
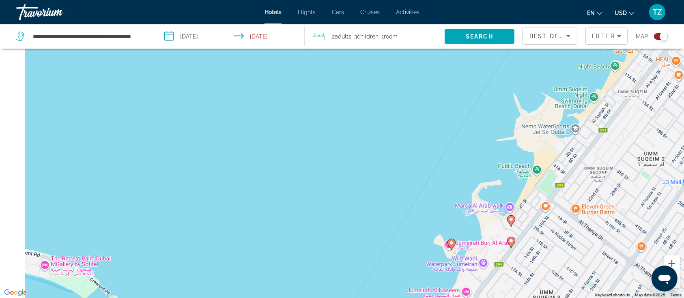
drag, startPoint x: 338, startPoint y: 241, endPoint x: 397, endPoint y: 121, distance: 133.2
click at [397, 110] on div "To activate drag with keyboard, press Alt + Enter. Once in keyboard drag state,…" at bounding box center [342, 149] width 684 height 298
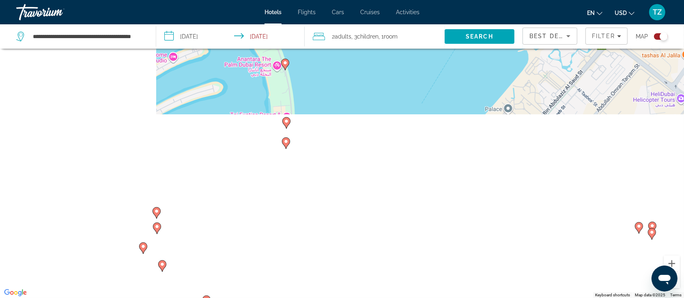
drag, startPoint x: 364, startPoint y: 234, endPoint x: 416, endPoint y: 125, distance: 120.5
click at [415, 127] on div "To activate drag with keyboard, press Alt + Enter. Once in keyboard drag state,…" at bounding box center [342, 149] width 684 height 298
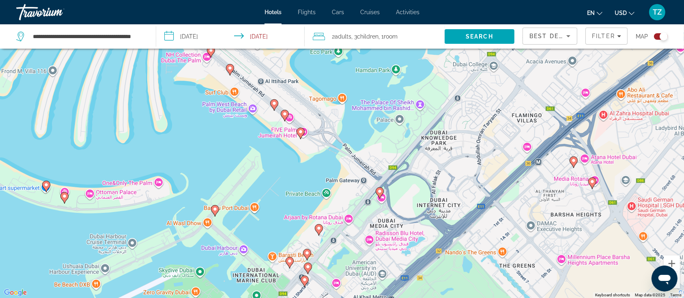
drag, startPoint x: 396, startPoint y: 205, endPoint x: 394, endPoint y: 103, distance: 101.9
click at [394, 103] on div "To activate drag with keyboard, press Alt + Enter. Once in keyboard drag state,…" at bounding box center [342, 149] width 684 height 298
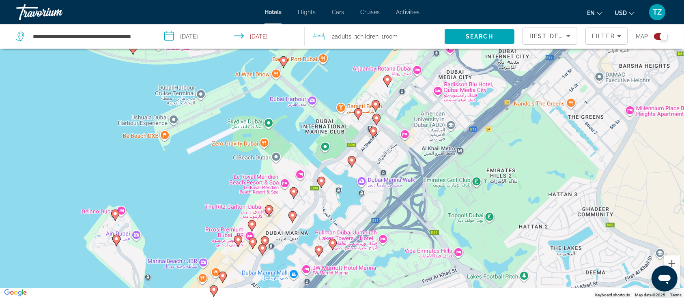
drag, startPoint x: 330, startPoint y: 185, endPoint x: 394, endPoint y: 96, distance: 109.7
click at [394, 96] on div "To activate drag with keyboard, press Alt + Enter. Once in keyboard drag state,…" at bounding box center [342, 149] width 684 height 298
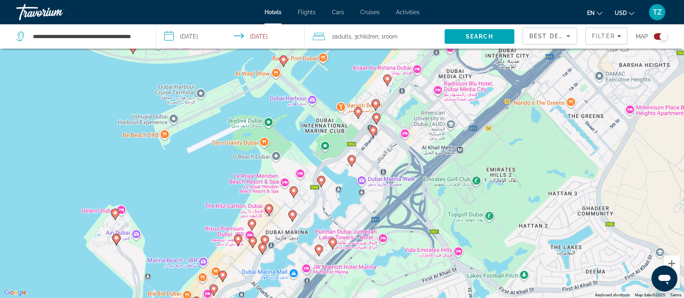
click at [270, 207] on image "Main content" at bounding box center [269, 208] width 5 height 5
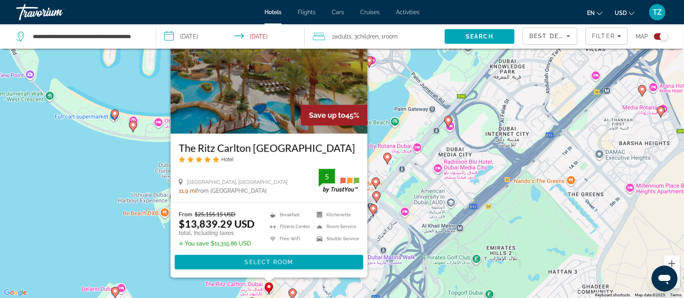
click at [68, 185] on div "To activate drag with keyboard, press Alt + Enter. Once in keyboard drag state,…" at bounding box center [342, 149] width 684 height 298
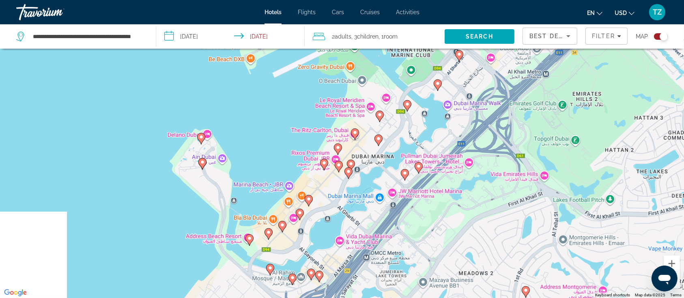
drag, startPoint x: 156, startPoint y: 237, endPoint x: 240, endPoint y: 75, distance: 182.8
click at [240, 75] on div "To activate drag with keyboard, press Alt + Enter. Once in keyboard drag state,…" at bounding box center [342, 149] width 684 height 298
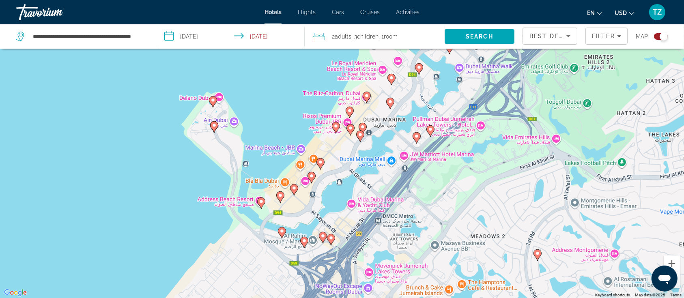
click at [213, 101] on image "Main content" at bounding box center [213, 100] width 5 height 5
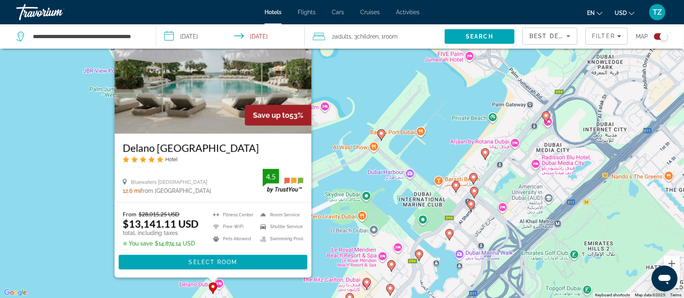
click at [43, 229] on div "To activate drag with keyboard, press Alt + Enter. Once in keyboard drag state,…" at bounding box center [342, 149] width 684 height 298
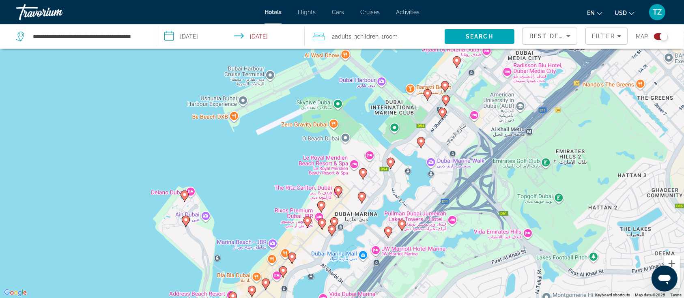
drag, startPoint x: 252, startPoint y: 221, endPoint x: 236, endPoint y: 163, distance: 60.0
click at [236, 163] on div "To activate drag with keyboard, press Alt + Enter. Once in keyboard drag state,…" at bounding box center [342, 149] width 684 height 298
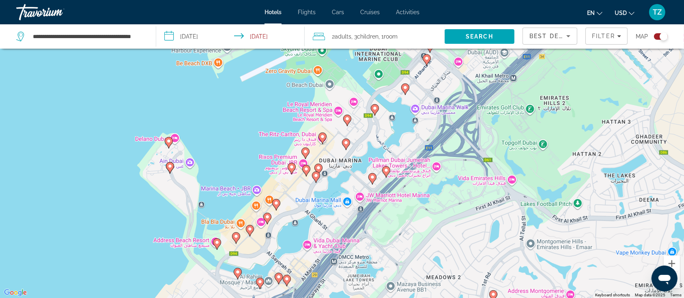
click at [169, 168] on image "Main content" at bounding box center [170, 166] width 5 height 5
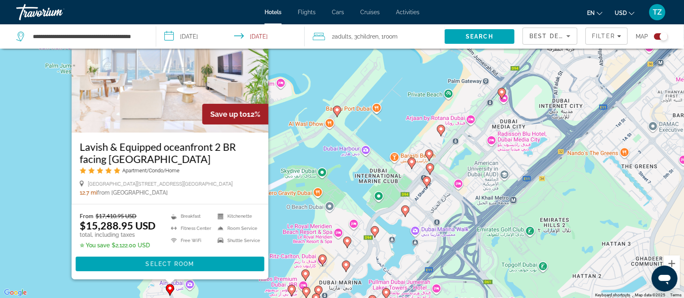
click at [280, 210] on div "To activate drag with keyboard, press Alt + Enter. Once in keyboard drag state,…" at bounding box center [342, 149] width 684 height 298
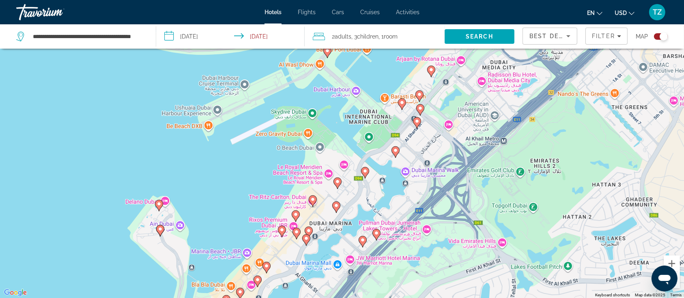
drag, startPoint x: 304, startPoint y: 265, endPoint x: 291, endPoint y: 134, distance: 131.4
click at [291, 134] on div "To activate drag with keyboard, press Alt + Enter. Once in keyboard drag state,…" at bounding box center [342, 149] width 684 height 298
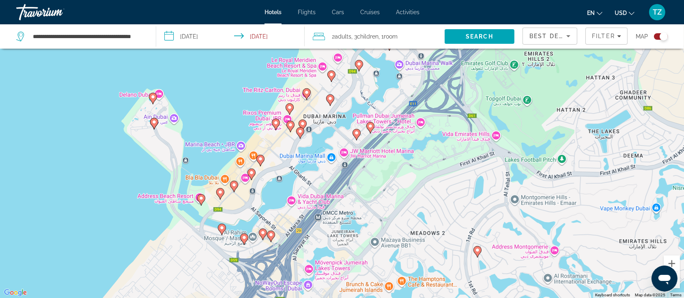
click at [260, 158] on image "Main content" at bounding box center [260, 159] width 5 height 5
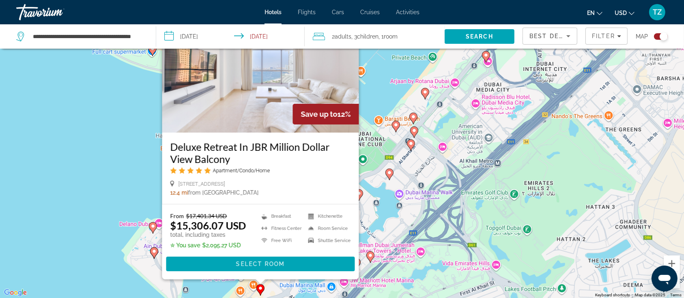
click at [89, 176] on div "To activate drag with keyboard, press Alt + Enter. Once in keyboard drag state,…" at bounding box center [342, 149] width 684 height 298
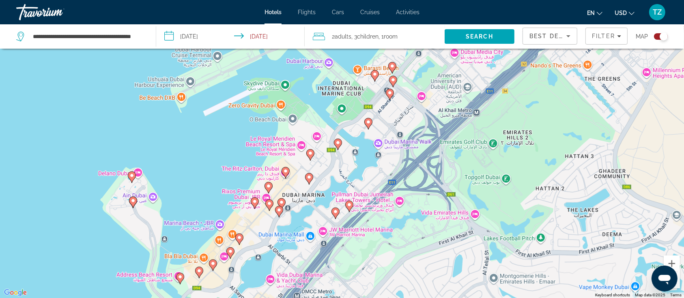
drag, startPoint x: 244, startPoint y: 248, endPoint x: 220, endPoint y: 186, distance: 66.2
click at [220, 186] on div "To activate drag with keyboard, press Alt + Enter. Once in keyboard drag state,…" at bounding box center [342, 149] width 684 height 298
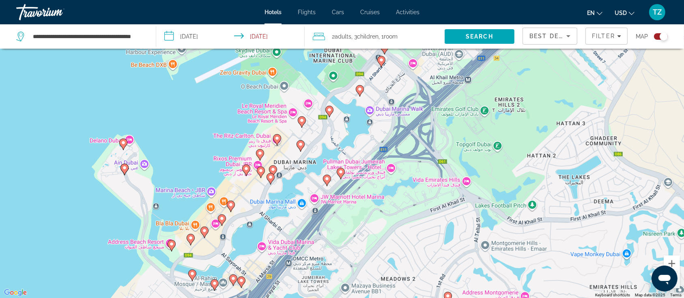
click at [219, 218] on icon "Main content" at bounding box center [221, 220] width 7 height 11
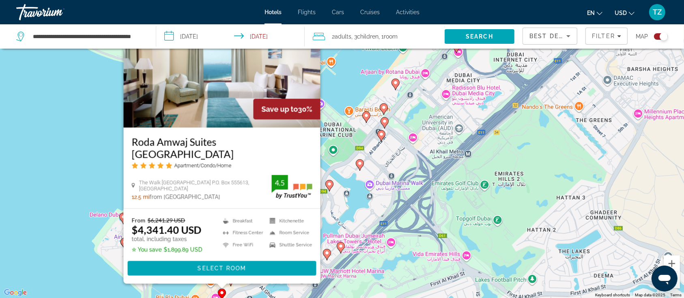
click at [56, 181] on div "To activate drag with keyboard, press Alt + Enter. Once in keyboard drag state,…" at bounding box center [342, 149] width 684 height 298
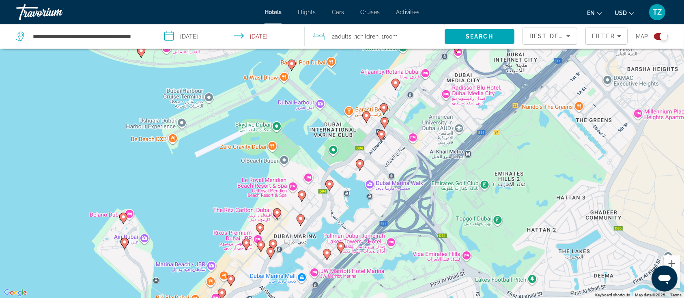
click at [662, 33] on div "Toggle map" at bounding box center [664, 36] width 8 height 8
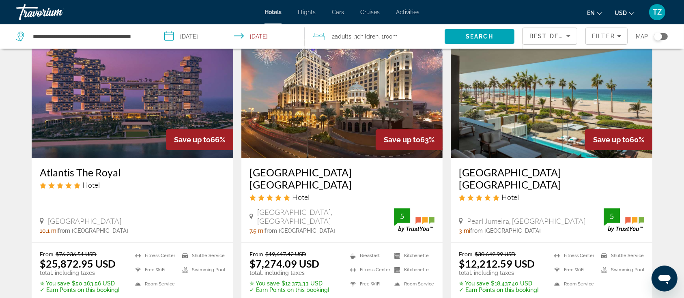
scroll to position [57, 0]
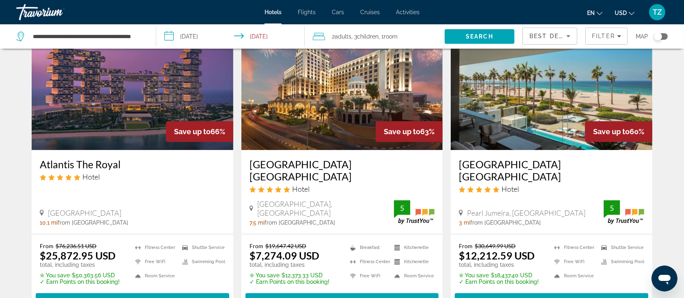
click at [554, 33] on span "Best Deals" at bounding box center [551, 36] width 42 height 6
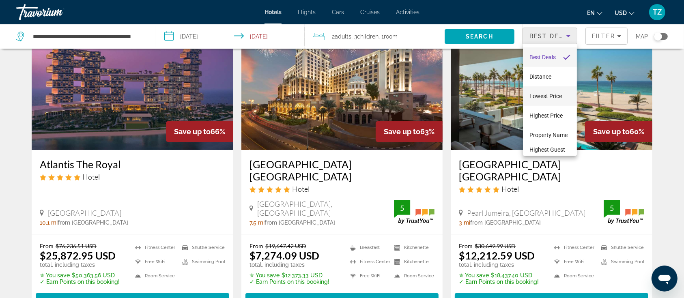
click at [553, 97] on span "Lowest Price" at bounding box center [546, 96] width 32 height 6
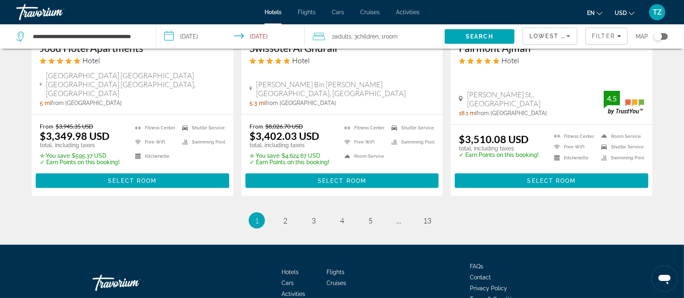
scroll to position [1142, 0]
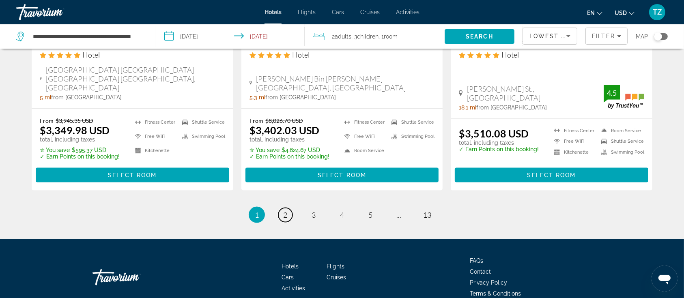
drag, startPoint x: 288, startPoint y: 171, endPoint x: 293, endPoint y: 171, distance: 4.5
click at [287, 208] on link "page 2" at bounding box center [285, 215] width 14 height 14
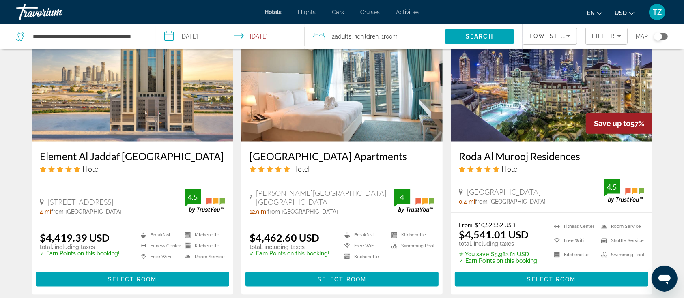
scroll to position [1028, 0]
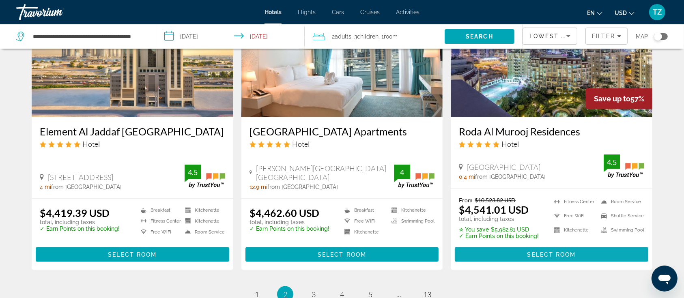
click at [525, 245] on span "Main content" at bounding box center [552, 254] width 194 height 19
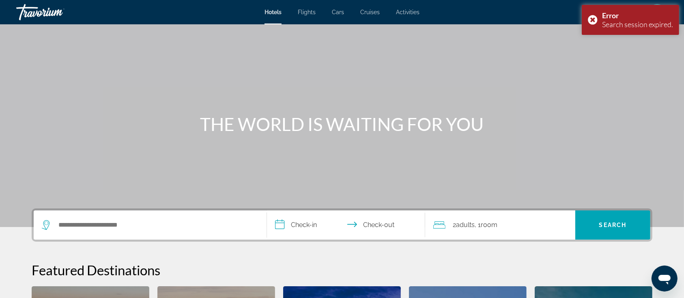
scroll to position [11, 0]
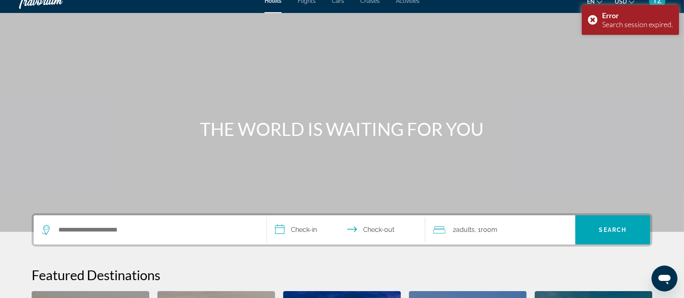
click at [159, 236] on div "Search widget" at bounding box center [150, 230] width 217 height 29
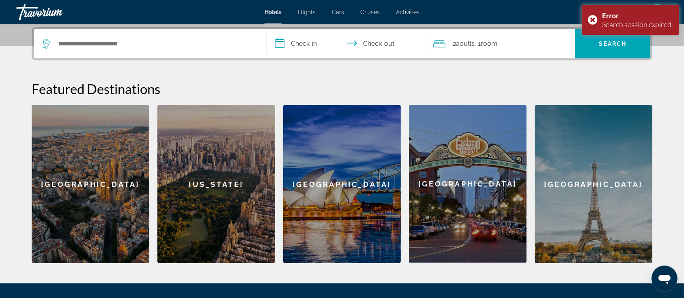
scroll to position [198, 0]
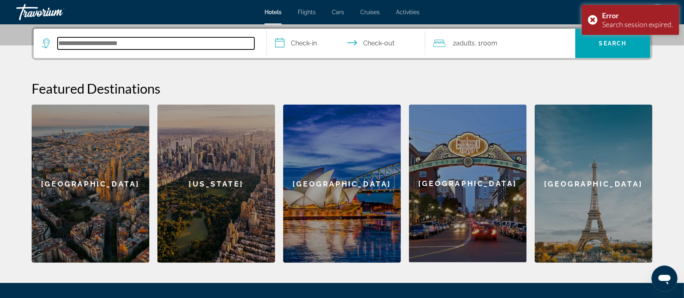
click at [134, 39] on input "Search hotel destination" at bounding box center [156, 43] width 197 height 12
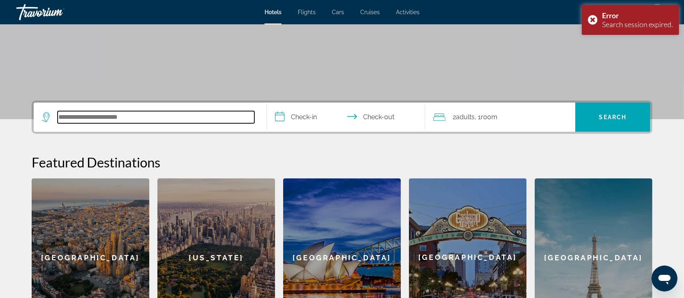
scroll to position [0, 0]
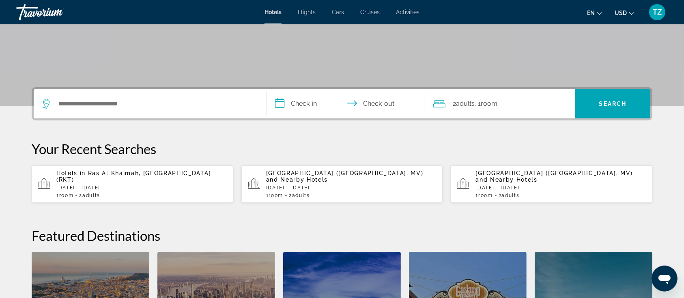
scroll to position [162, 0]
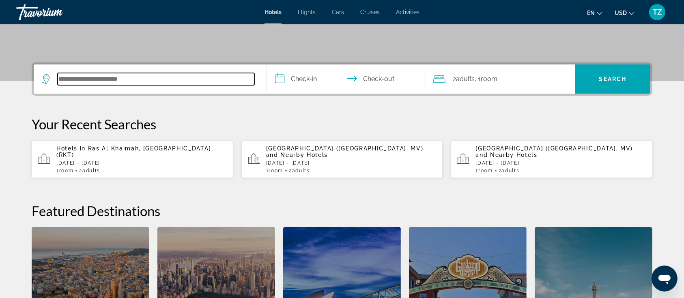
click at [83, 76] on input "Search hotel destination" at bounding box center [156, 79] width 197 height 12
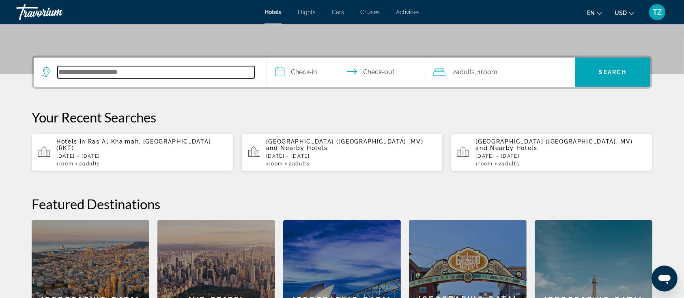
scroll to position [198, 0]
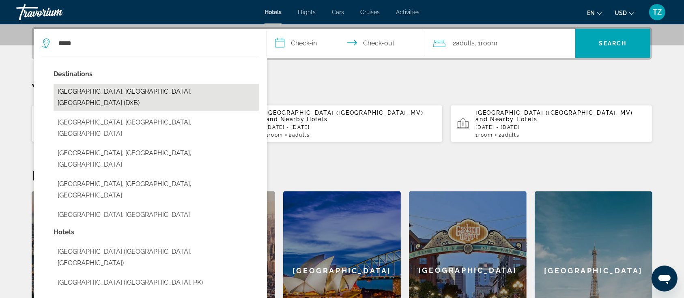
click at [129, 94] on button "[GEOGRAPHIC_DATA], [GEOGRAPHIC_DATA], [GEOGRAPHIC_DATA] (DXB)" at bounding box center [156, 97] width 205 height 27
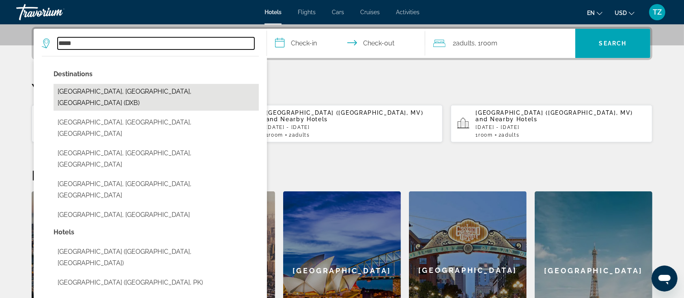
type input "**********"
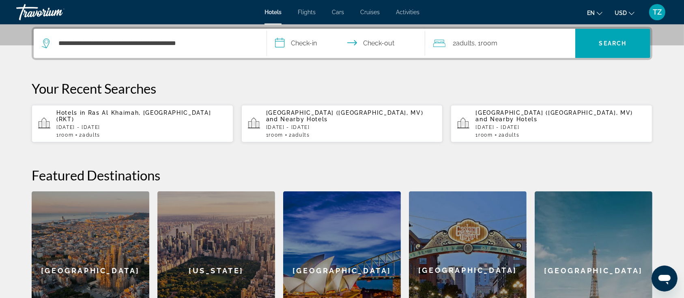
click at [309, 44] on input "**********" at bounding box center [348, 45] width 162 height 32
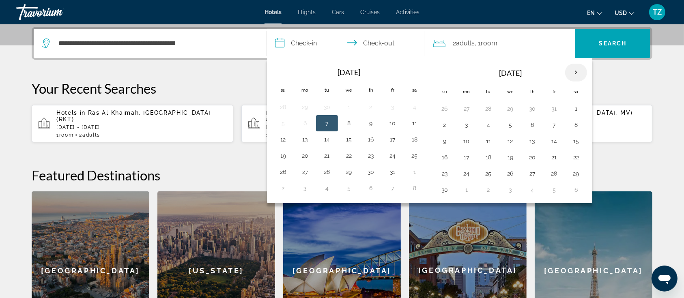
click at [576, 69] on th "Next month" at bounding box center [576, 73] width 22 height 18
click at [283, 69] on th "Previous month" at bounding box center [283, 73] width 22 height 18
click at [282, 173] on button "28" at bounding box center [283, 173] width 13 height 11
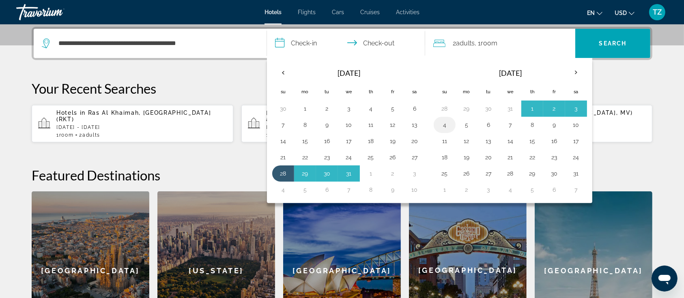
click at [447, 119] on button "4" at bounding box center [444, 124] width 13 height 11
type input "**********"
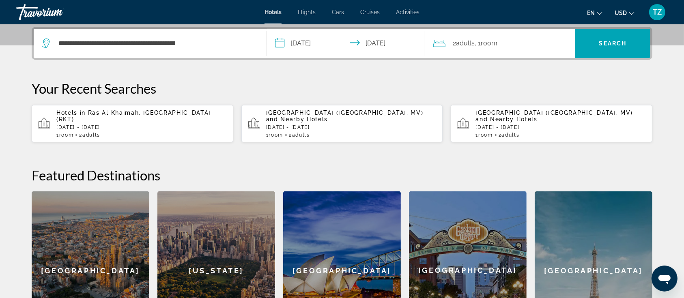
click at [475, 44] on span "Adults" at bounding box center [465, 43] width 19 height 8
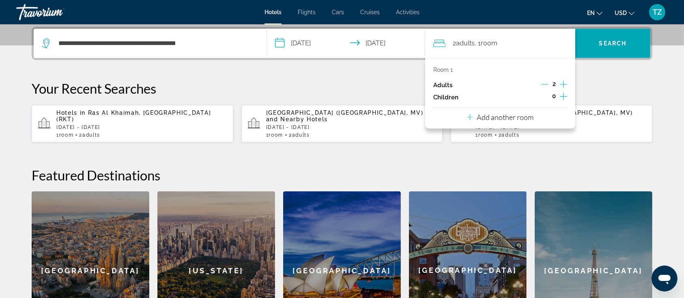
click at [562, 97] on icon "Increment children" at bounding box center [563, 97] width 7 height 10
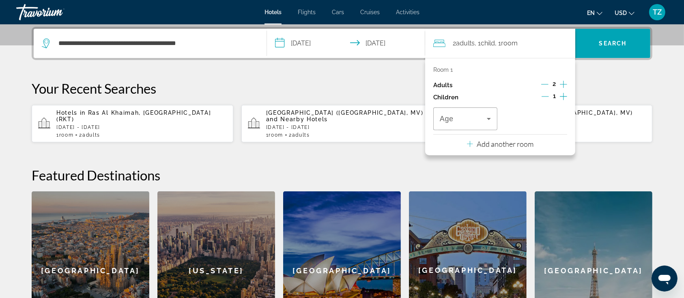
click at [562, 97] on icon "Increment children" at bounding box center [563, 97] width 7 height 10
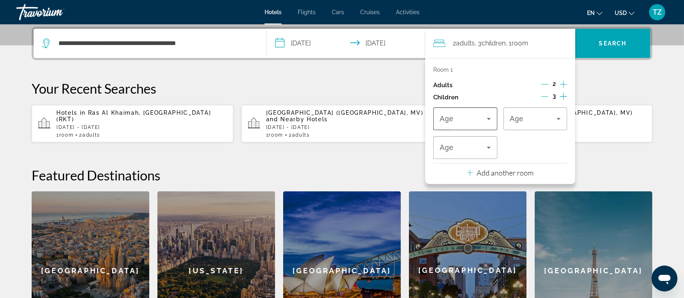
click at [467, 123] on span "Travelers: 2 adults, 3 children" at bounding box center [463, 119] width 47 height 10
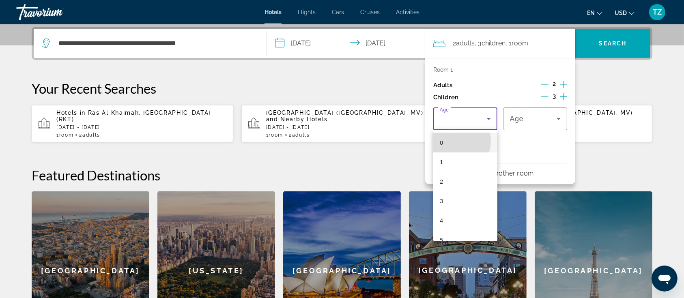
click at [456, 141] on mat-option "0" at bounding box center [465, 142] width 64 height 19
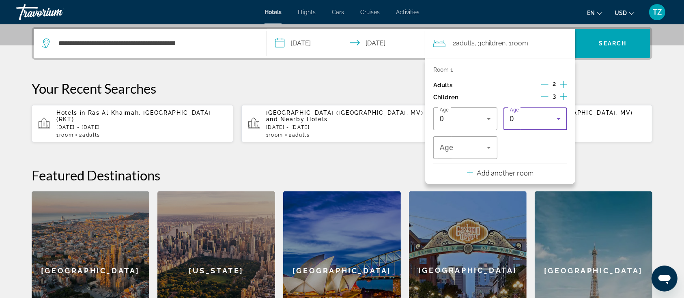
click at [515, 121] on div "0" at bounding box center [533, 119] width 47 height 10
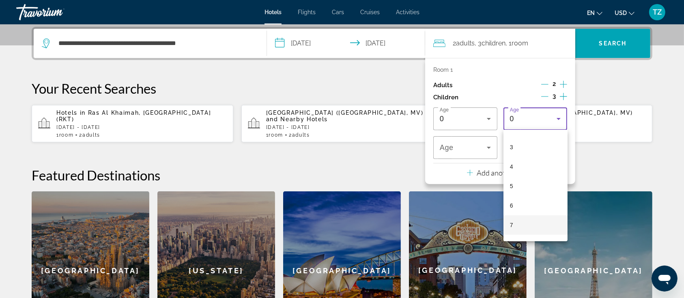
scroll to position [108, 0]
click at [520, 190] on mat-option "8" at bounding box center [536, 190] width 64 height 19
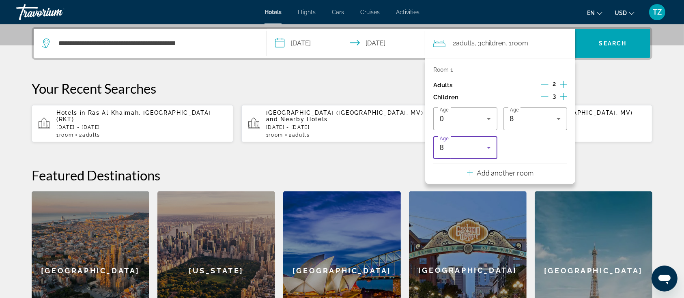
click at [470, 144] on div "8" at bounding box center [463, 148] width 47 height 10
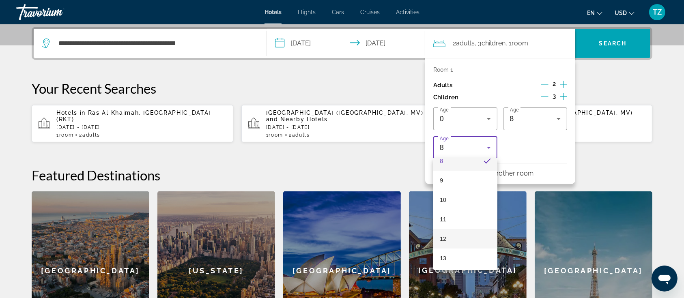
scroll to position [175, 0]
click at [455, 210] on mat-option "11" at bounding box center [465, 210] width 64 height 19
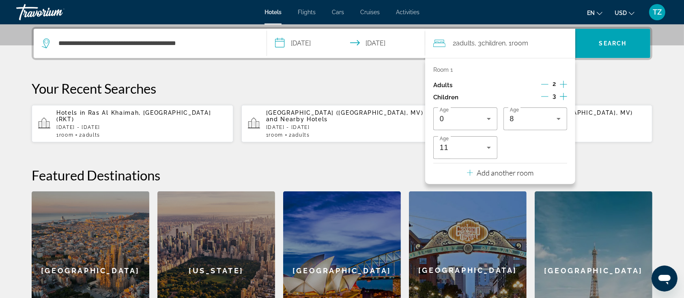
click at [619, 163] on div "**********" at bounding box center [341, 188] width 653 height 323
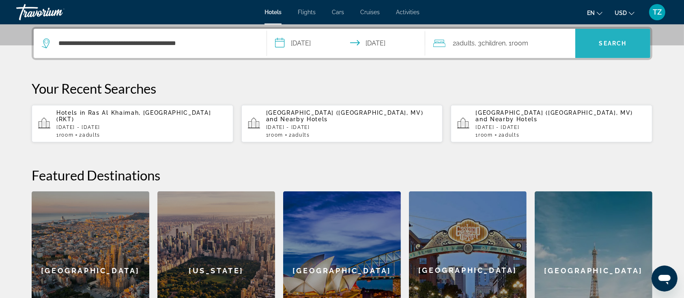
click at [603, 37] on span "Search" at bounding box center [612, 43] width 75 height 19
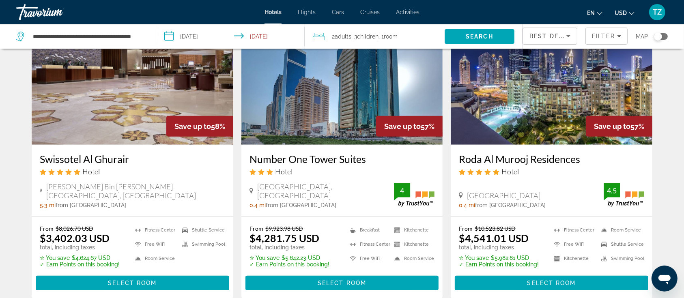
scroll to position [703, 0]
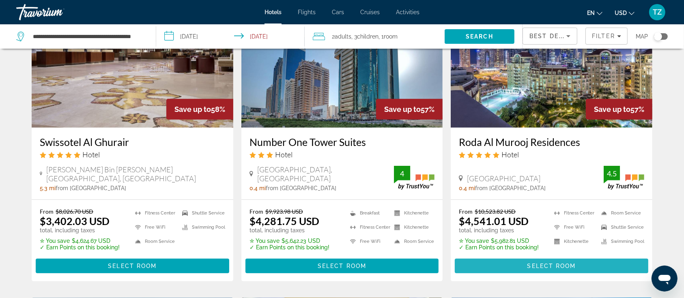
click at [542, 263] on span "Select Room" at bounding box center [552, 266] width 49 height 6
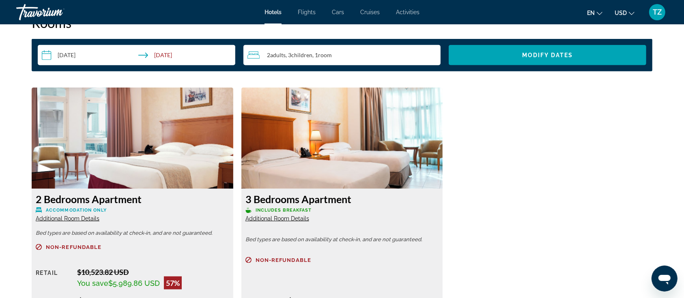
scroll to position [1049, 0]
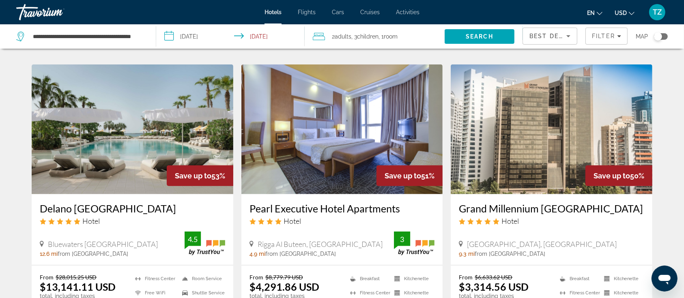
scroll to position [920, 0]
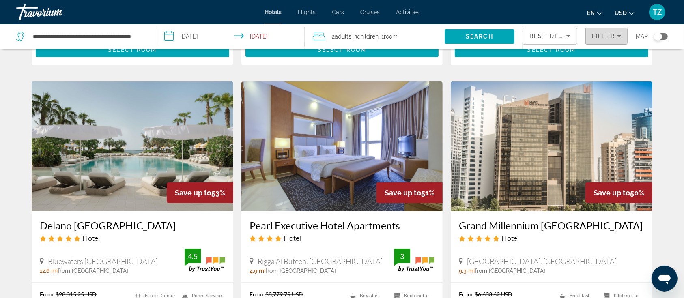
click at [598, 39] on span "Filter" at bounding box center [603, 36] width 23 height 6
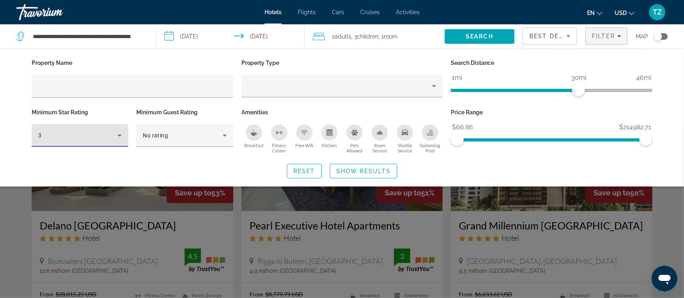
click at [90, 134] on div "3" at bounding box center [78, 136] width 80 height 10
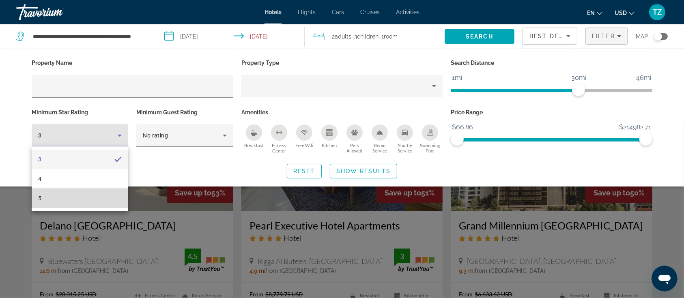
click at [86, 195] on mat-option "5" at bounding box center [80, 198] width 97 height 19
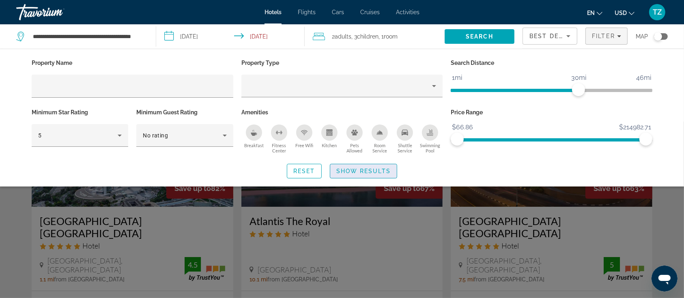
click at [360, 173] on span "Show Results" at bounding box center [363, 171] width 54 height 6
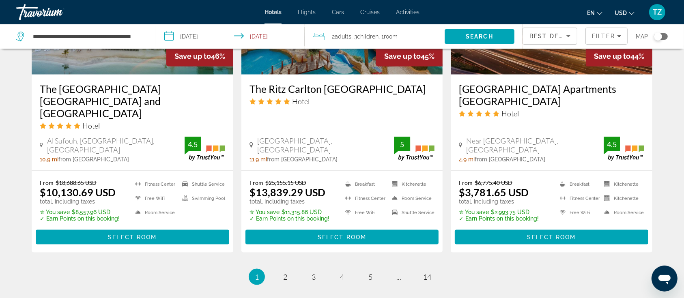
scroll to position [1082, 0]
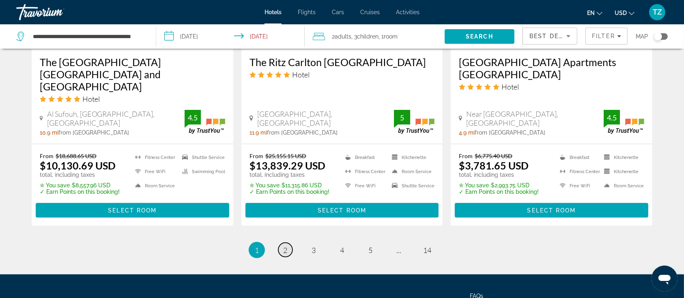
click at [286, 246] on span "2" at bounding box center [285, 250] width 4 height 9
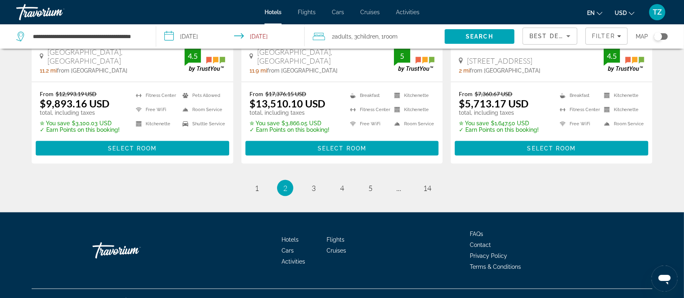
scroll to position [1157, 0]
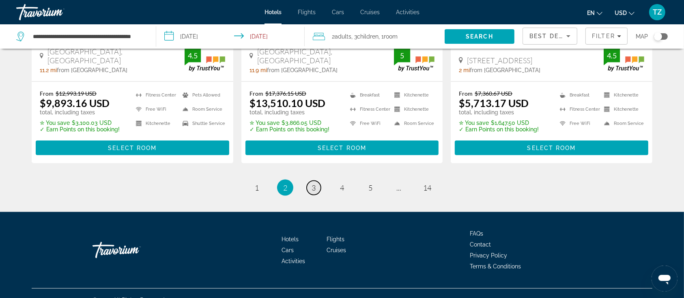
click at [310, 181] on link "page 3" at bounding box center [314, 188] width 14 height 14
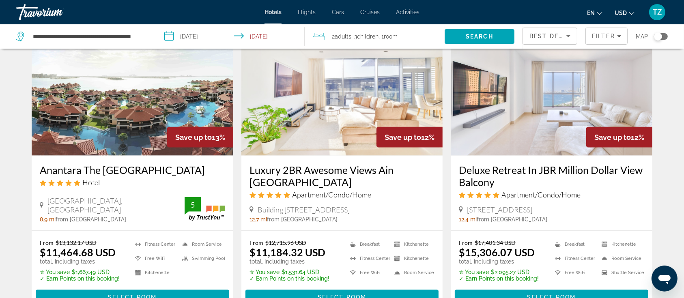
scroll to position [1028, 0]
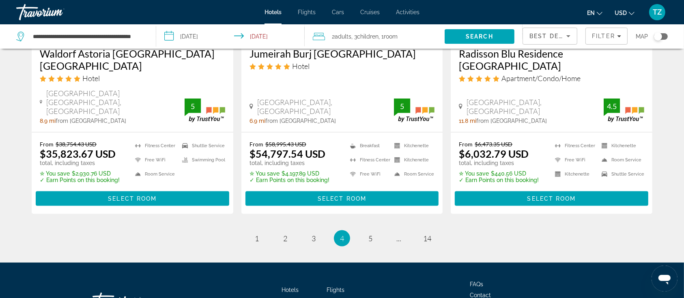
scroll to position [1145, 0]
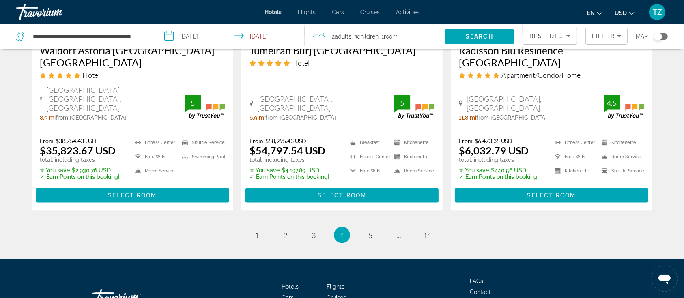
click at [377, 227] on li "page 5" at bounding box center [370, 235] width 16 height 16
click at [373, 231] on span "5" at bounding box center [371, 235] width 4 height 9
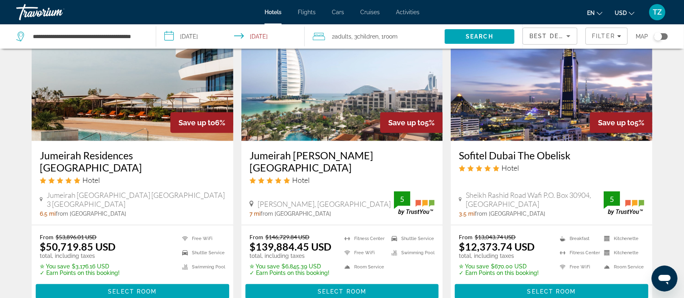
scroll to position [1082, 0]
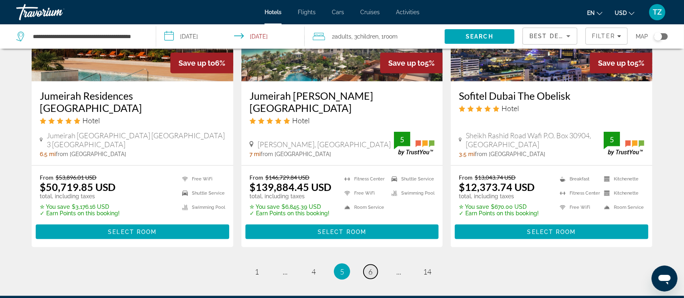
click at [374, 265] on link "page 6" at bounding box center [371, 272] width 14 height 14
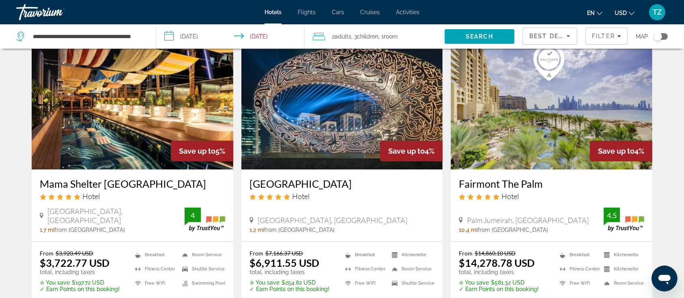
scroll to position [54, 0]
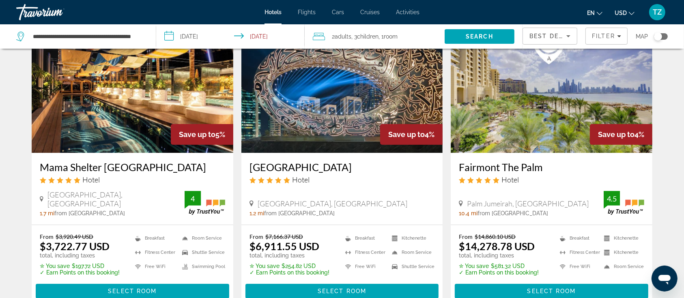
click at [317, 113] on img "Main content" at bounding box center [342, 88] width 202 height 130
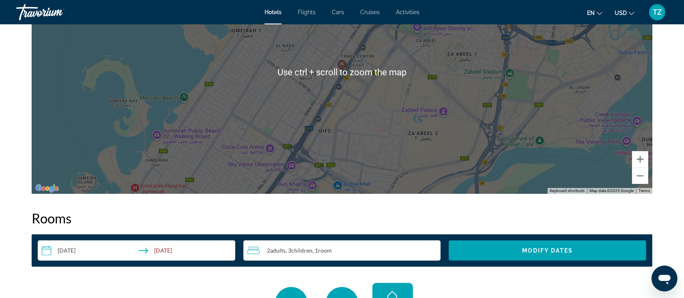
scroll to position [649, 0]
